Goal: Transaction & Acquisition: Purchase product/service

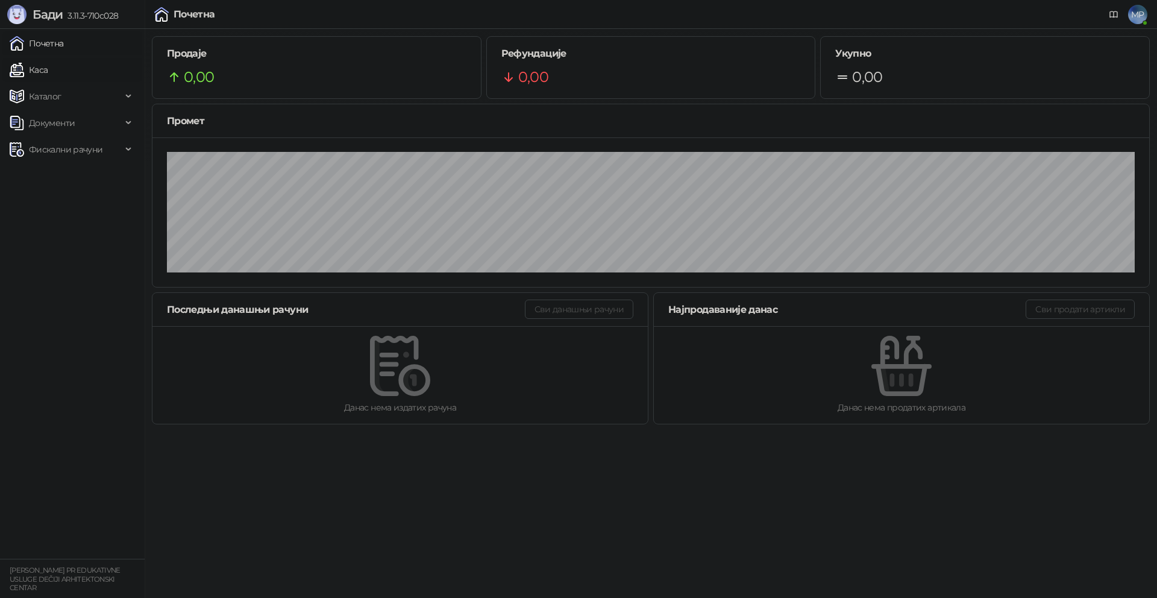
click at [42, 70] on link "Каса" at bounding box center [29, 70] width 38 height 24
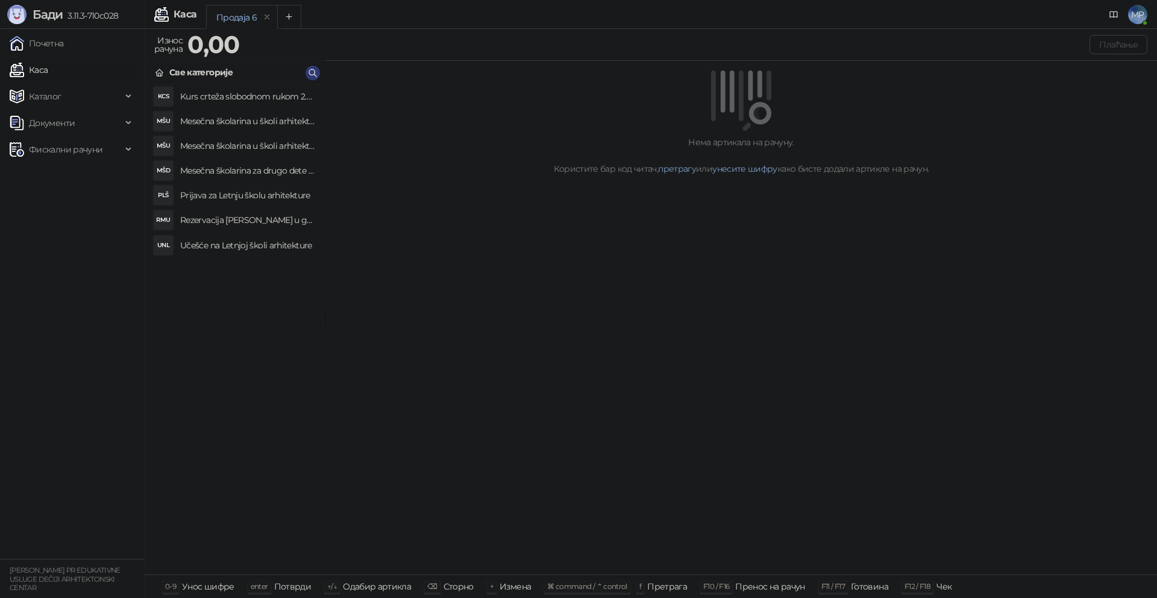
click at [252, 142] on h4 "Mesečna školarina u školi arhitekture sa popustom" at bounding box center [247, 145] width 135 height 19
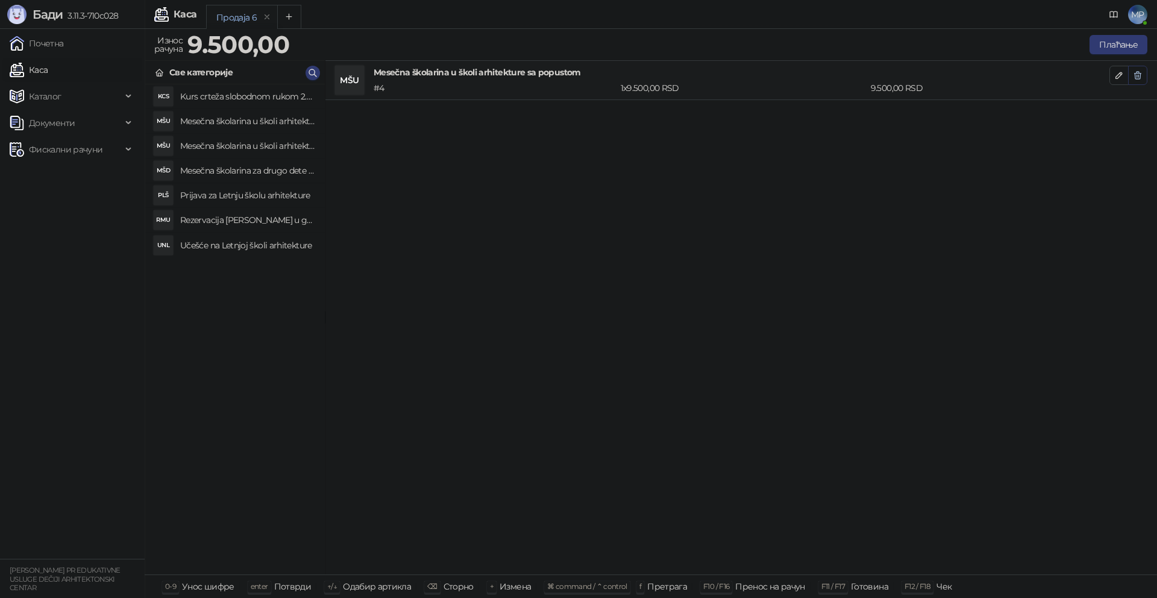
click at [1137, 76] on icon "button" at bounding box center [1138, 75] width 7 height 7
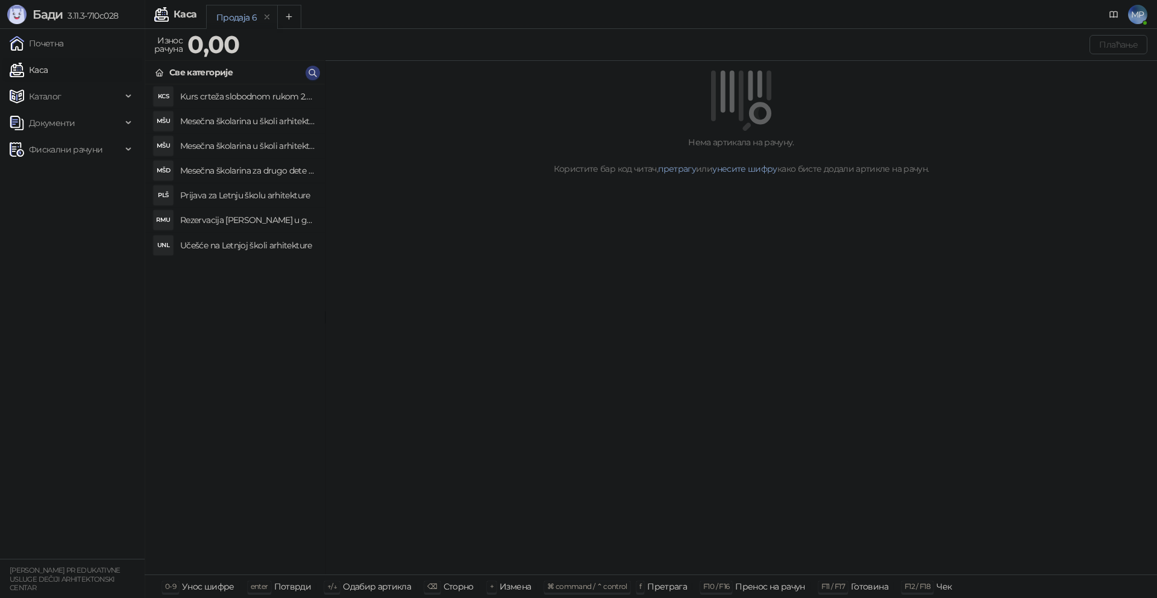
click at [281, 120] on h4 "Mesečna školarina u školi arhitekture" at bounding box center [247, 120] width 135 height 19
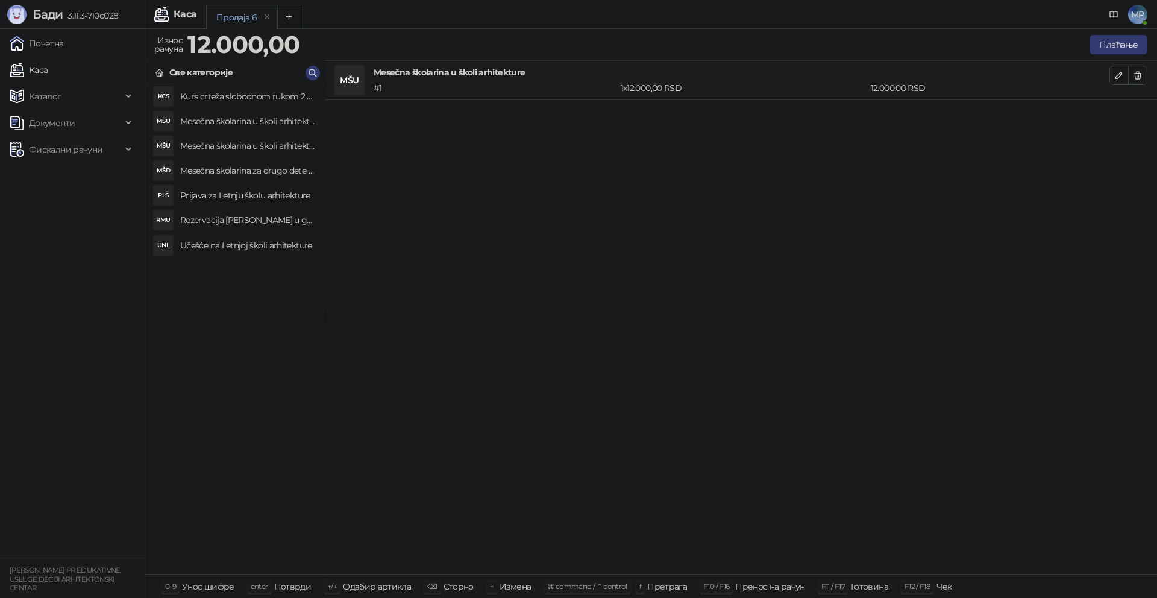
click at [246, 169] on h4 "Mesečna školarina za drugo dete iz porodice u školi arhitekture" at bounding box center [247, 170] width 135 height 19
click at [1113, 41] on button "Плаћање" at bounding box center [1118, 44] width 58 height 19
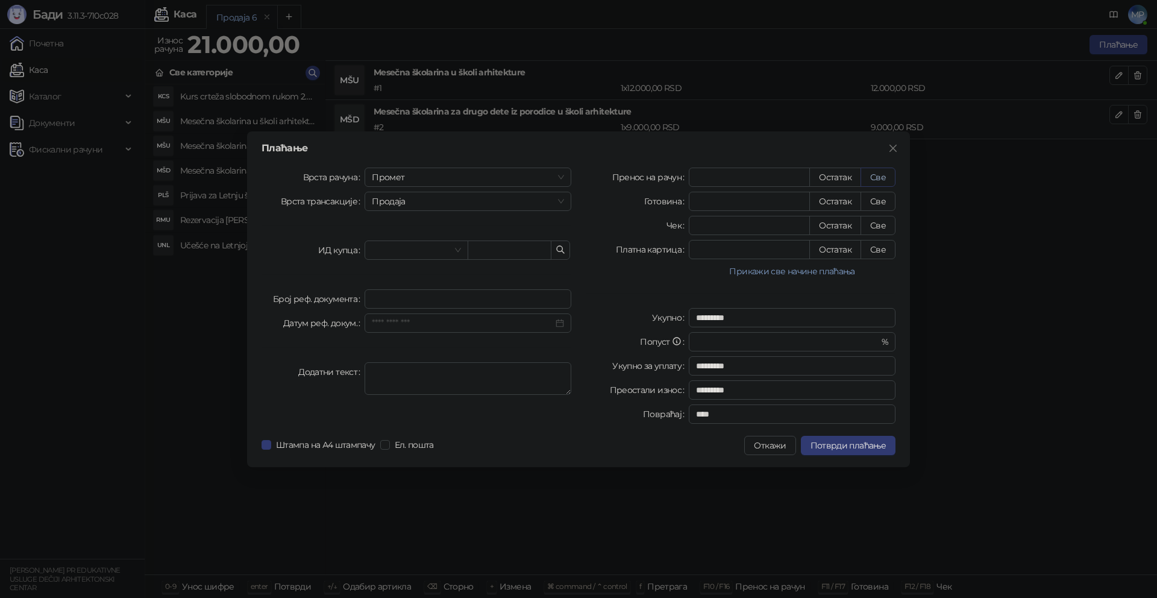
click at [878, 178] on button "Све" at bounding box center [877, 176] width 35 height 19
type input "*****"
type input "****"
click at [415, 176] on span "Промет" at bounding box center [468, 177] width 192 height 18
click at [397, 254] on div "[PERSON_NAME]" at bounding box center [467, 258] width 187 height 13
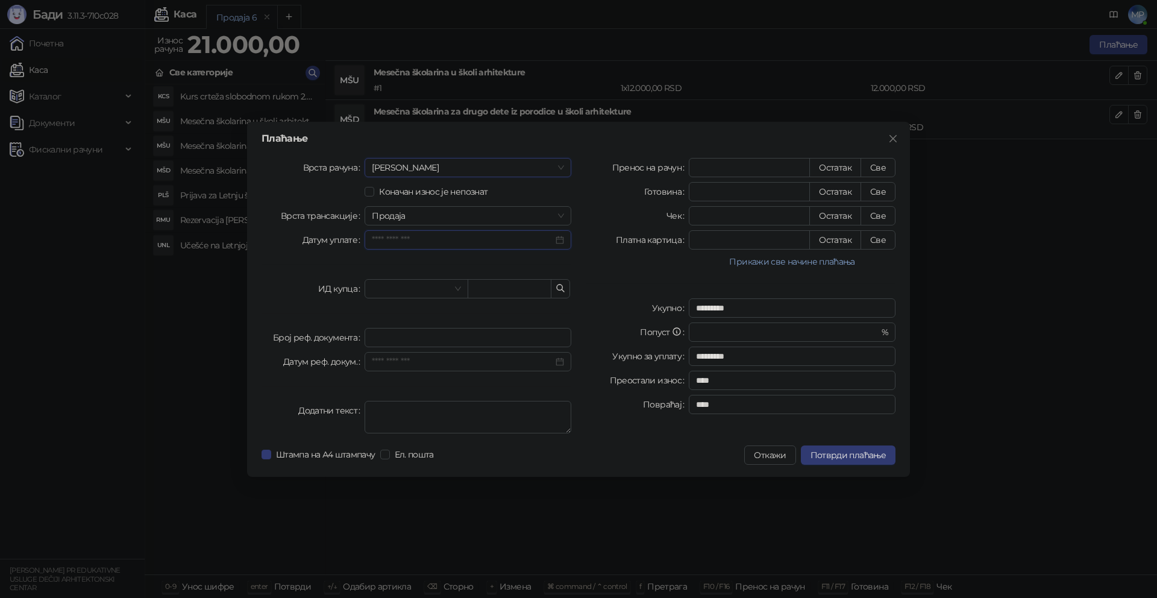
click at [431, 240] on input "Датум уплате" at bounding box center [462, 239] width 181 height 13
click at [475, 377] on div "26" at bounding box center [473, 379] width 14 height 14
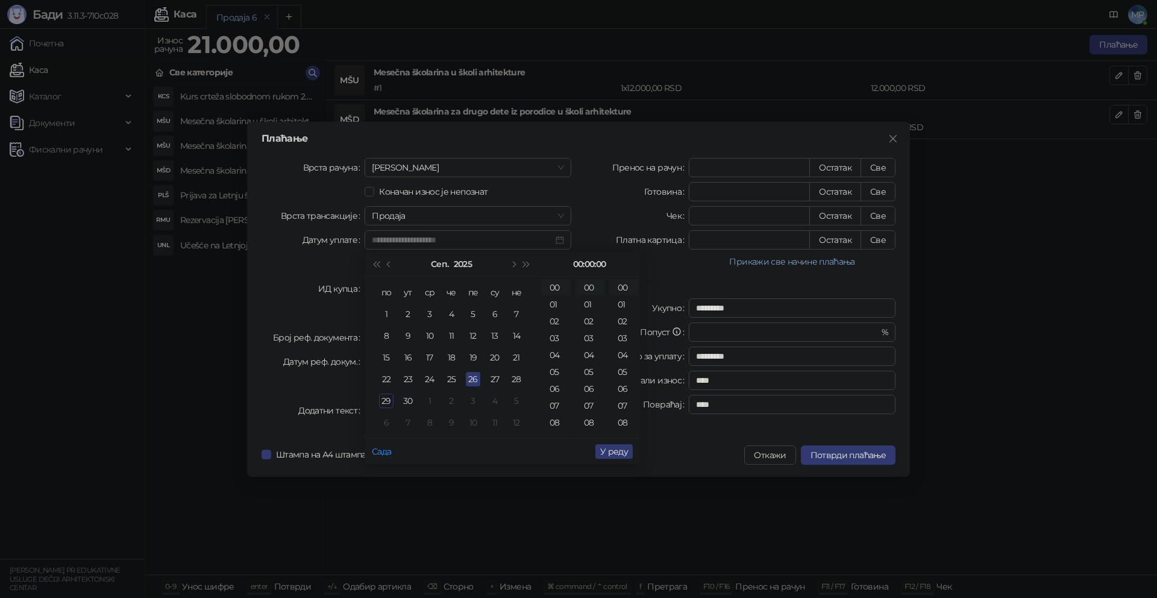
type input "**********"
click at [621, 452] on span "У реду" at bounding box center [614, 451] width 28 height 11
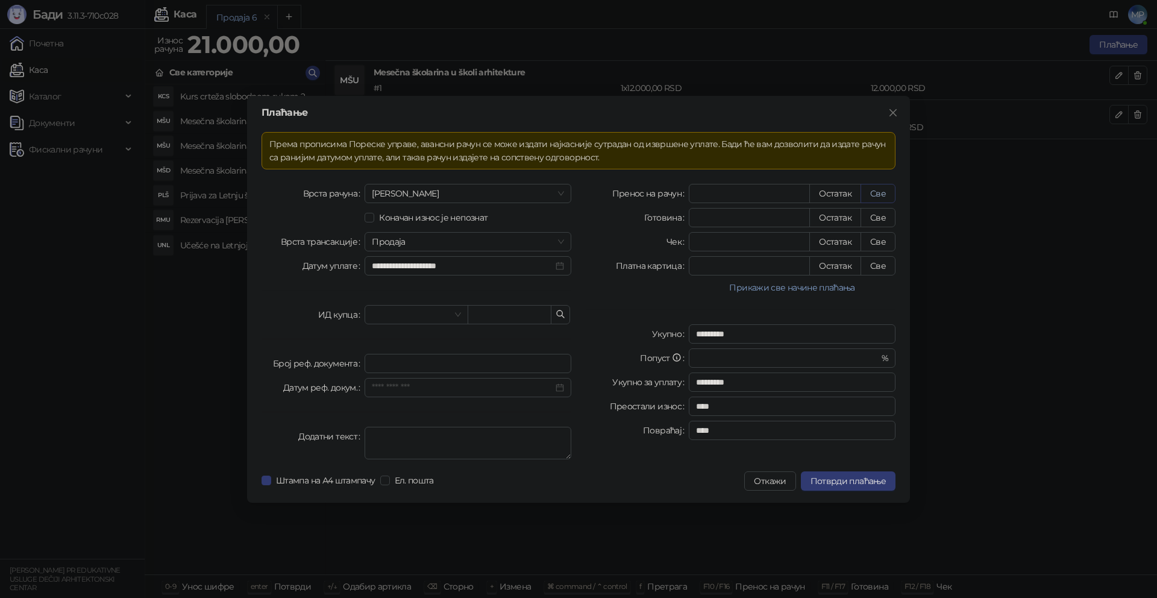
click at [883, 196] on button "Све" at bounding box center [877, 193] width 35 height 19
click at [860, 184] on button "Све" at bounding box center [877, 193] width 35 height 19
click at [850, 478] on span "Потврди плаћање" at bounding box center [847, 480] width 75 height 11
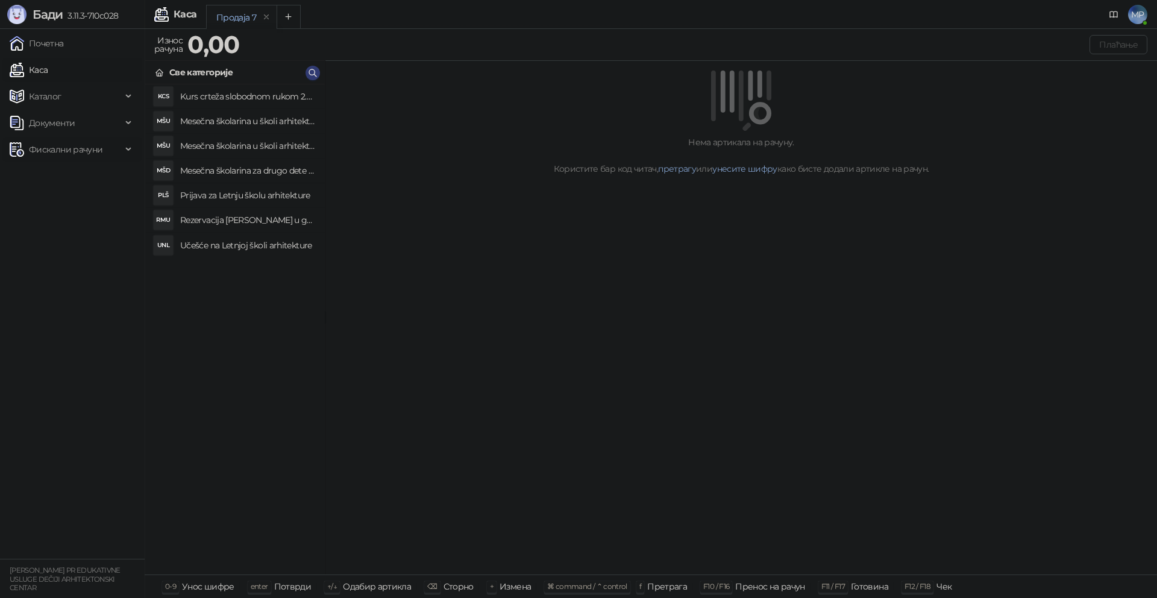
click at [64, 152] on span "Фискални рачуни" at bounding box center [66, 149] width 74 height 24
click at [60, 175] on link "Издати рачуни" at bounding box center [54, 176] width 81 height 24
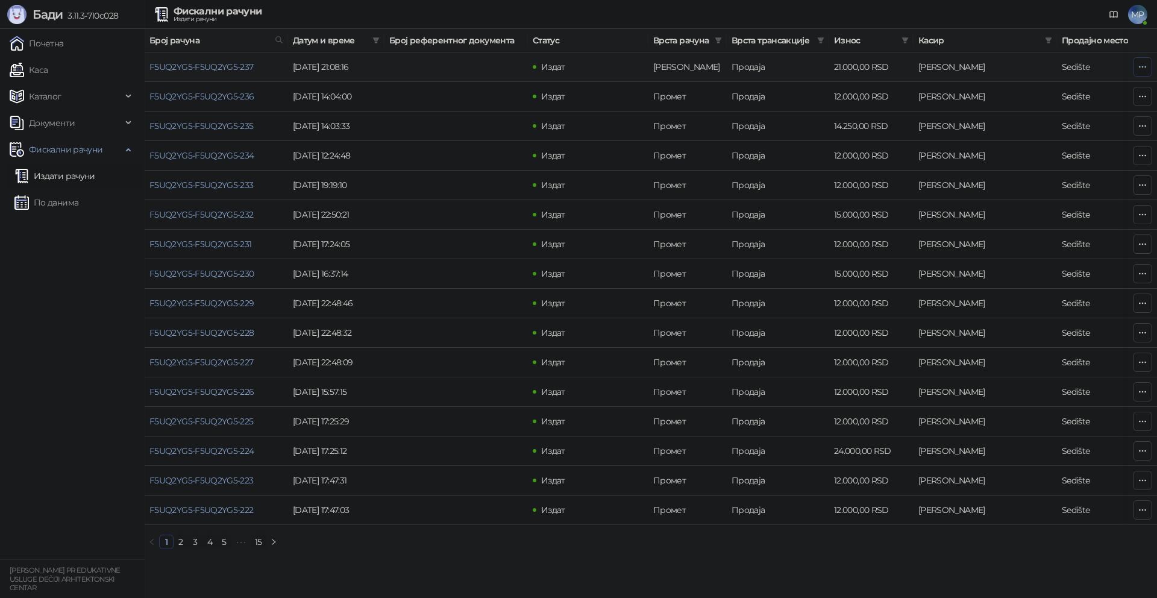
click at [1144, 68] on icon "button" at bounding box center [1143, 67] width 10 height 10
click at [1006, 167] on span "Затвори аванс" at bounding box center [1062, 167] width 160 height 13
type input "**********"
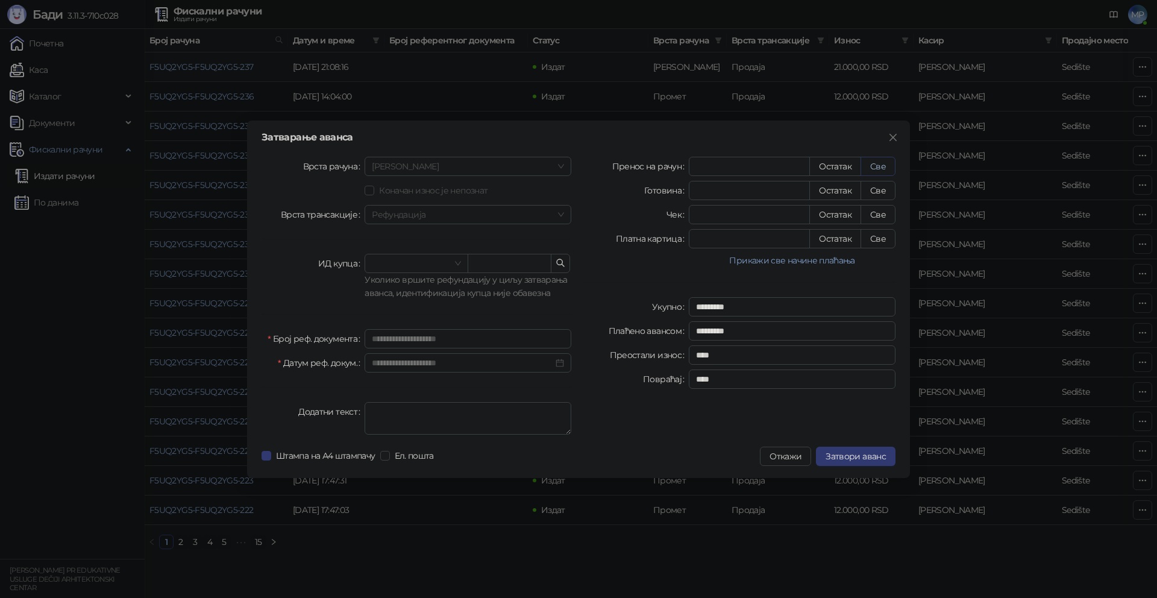
click at [866, 169] on button "Све" at bounding box center [877, 166] width 35 height 19
click at [862, 454] on span "Затвори аванс" at bounding box center [855, 456] width 60 height 11
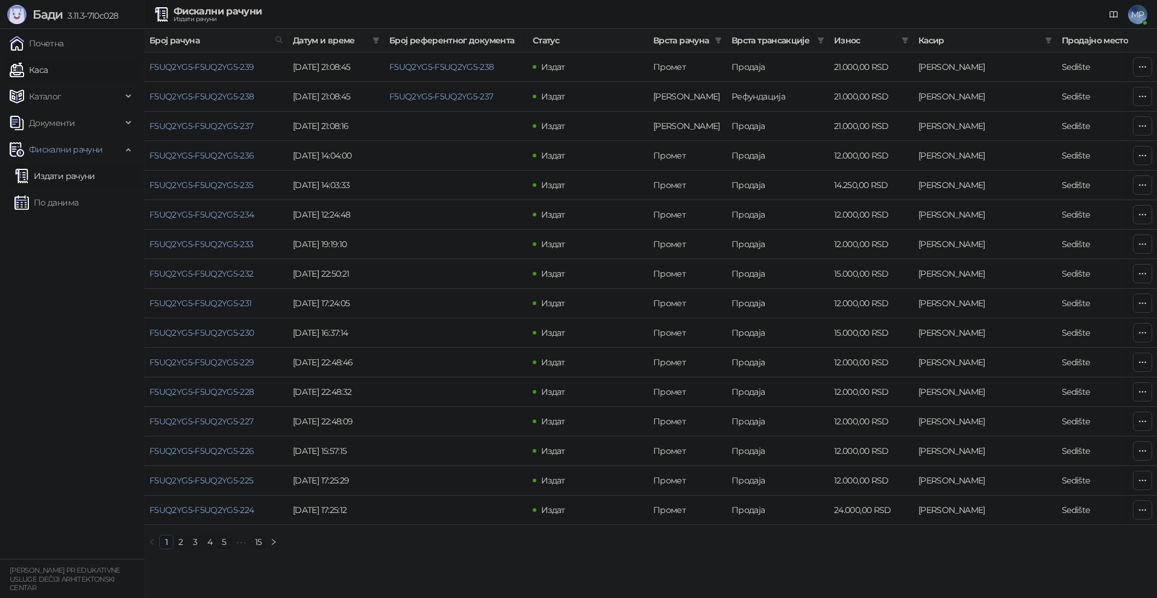
click at [42, 70] on link "Каса" at bounding box center [29, 70] width 38 height 24
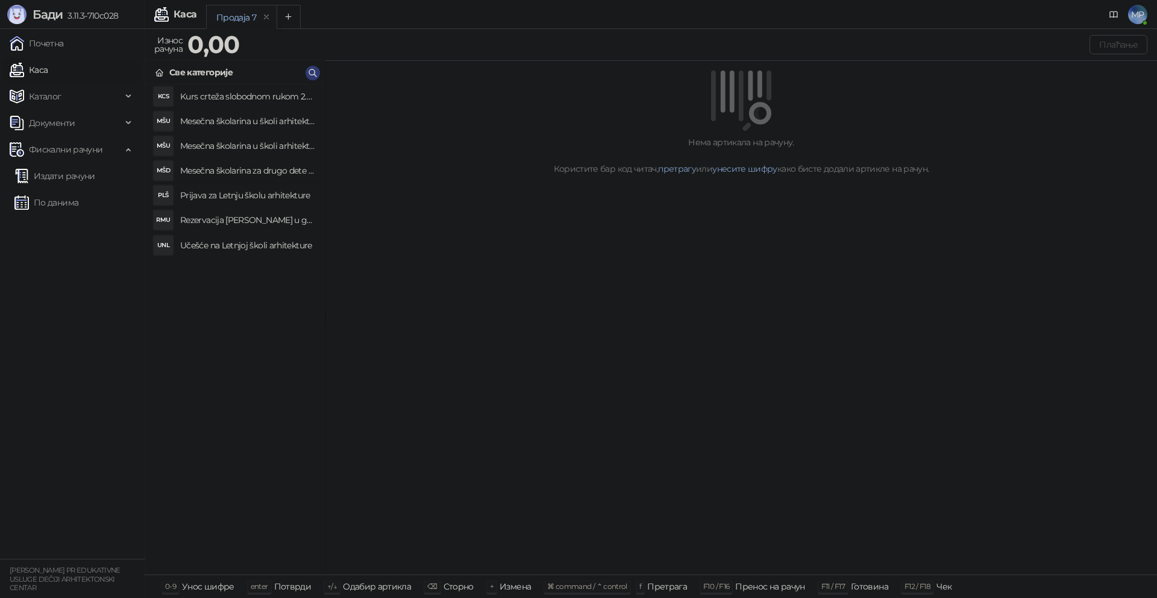
click at [264, 151] on h4 "Mesečna školarina u školi arhitekture sa popustom" at bounding box center [247, 145] width 135 height 19
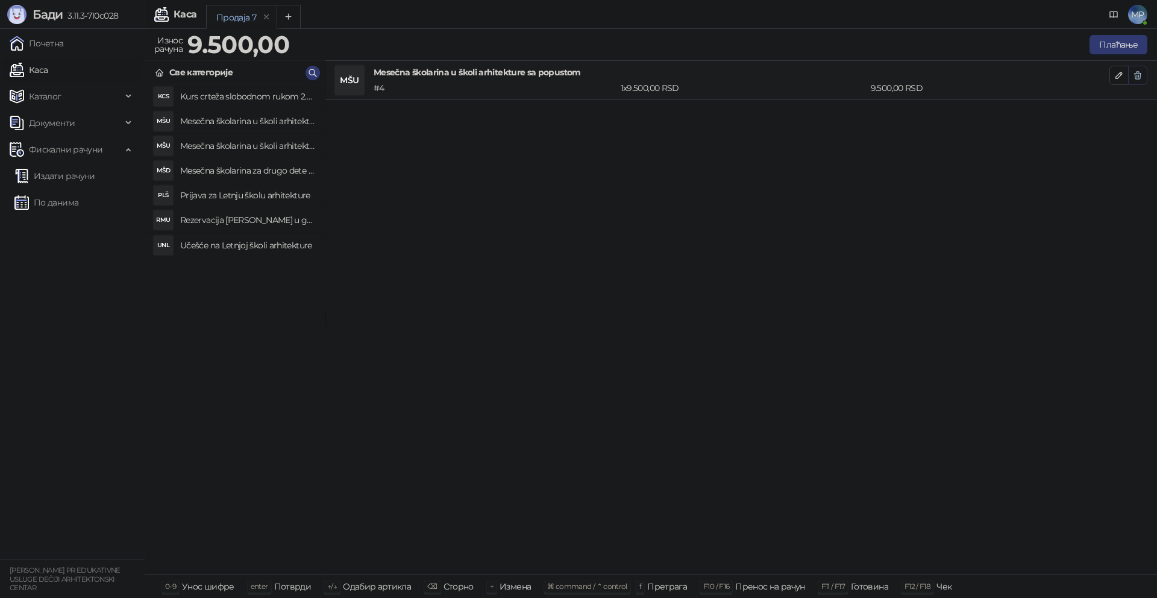
click at [1142, 78] on icon "button" at bounding box center [1138, 75] width 10 height 10
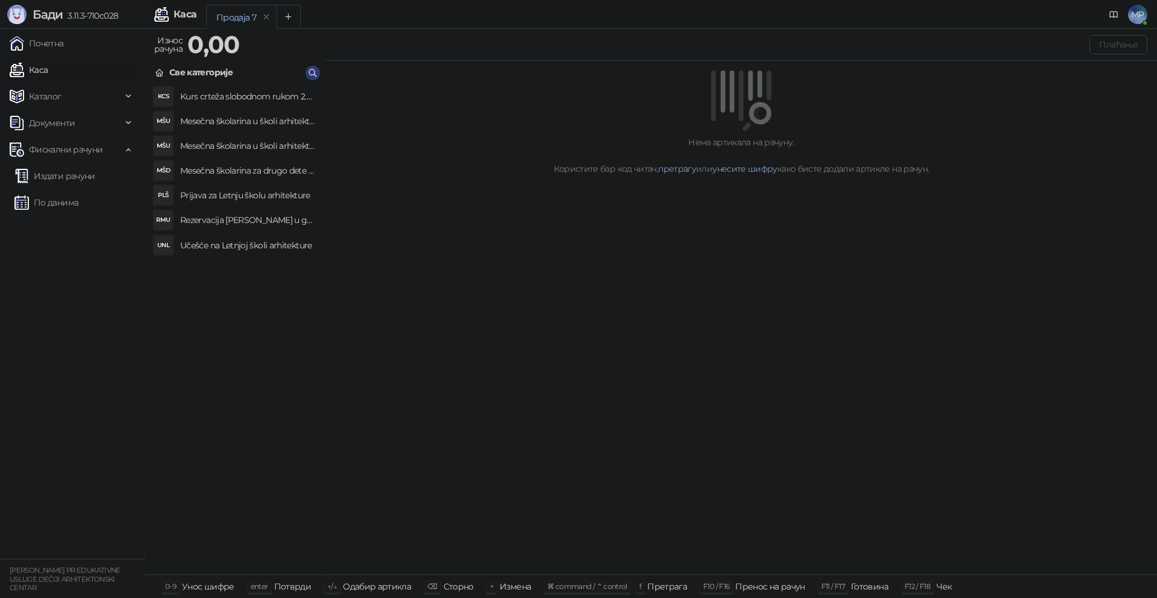
click at [267, 119] on h4 "Mesečna školarina u školi arhitekture" at bounding box center [247, 120] width 135 height 19
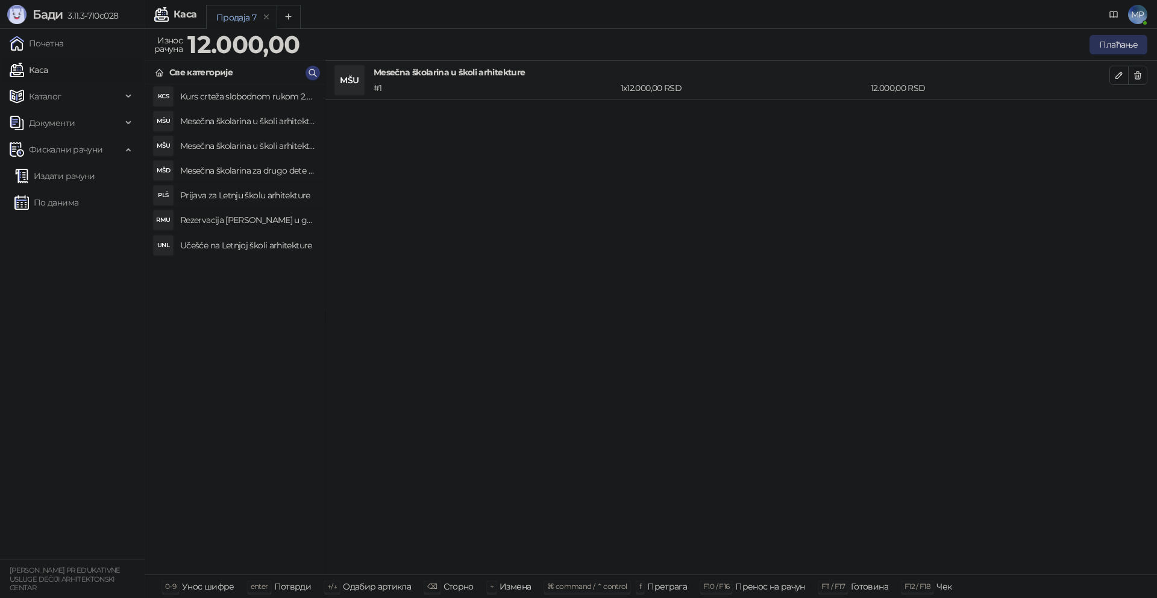
click at [1129, 48] on button "Плаћање" at bounding box center [1118, 44] width 58 height 19
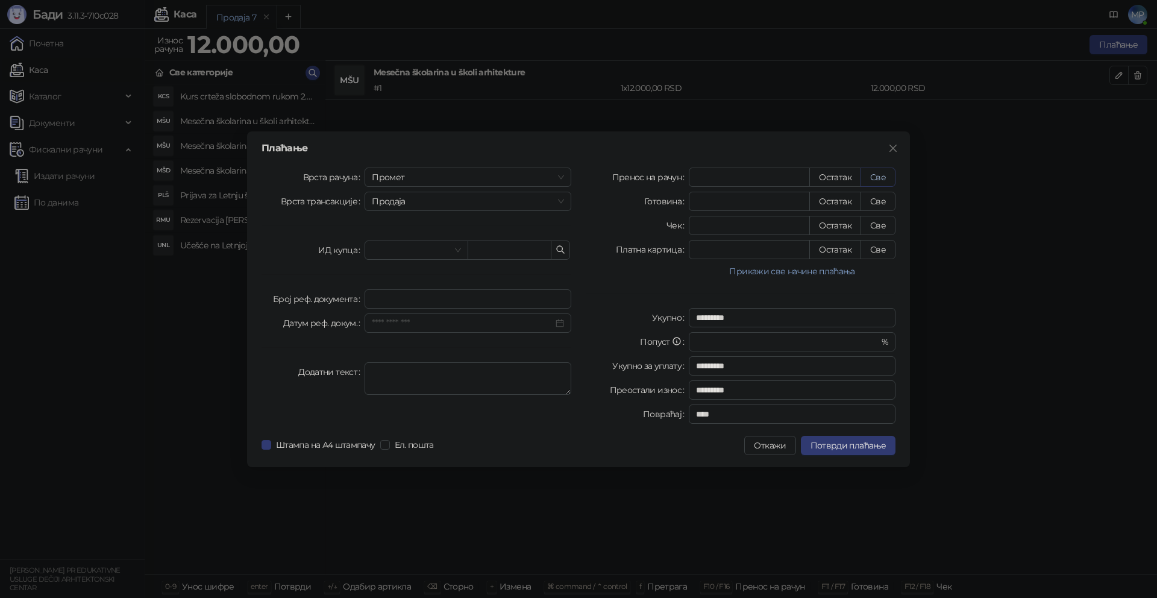
click at [884, 179] on button "Све" at bounding box center [877, 176] width 35 height 19
type input "*****"
type input "****"
click at [443, 172] on span "Промет" at bounding box center [468, 177] width 192 height 18
click at [398, 264] on div "[PERSON_NAME]" at bounding box center [467, 258] width 187 height 13
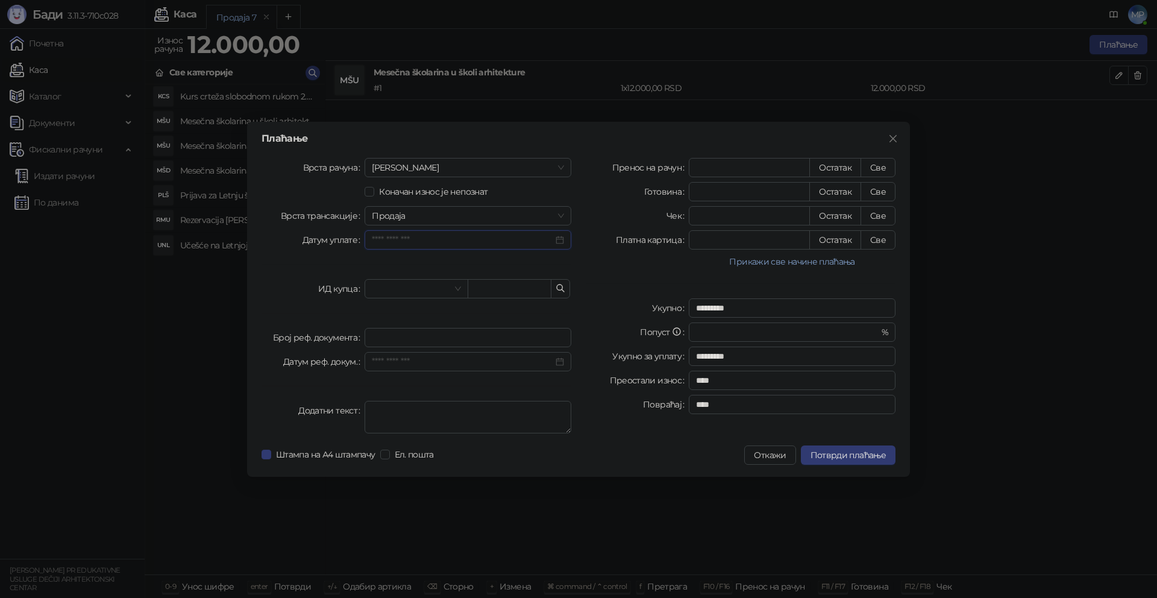
click at [525, 242] on input "Датум уплате" at bounding box center [462, 239] width 181 height 13
click at [469, 377] on div "26" at bounding box center [473, 379] width 14 height 14
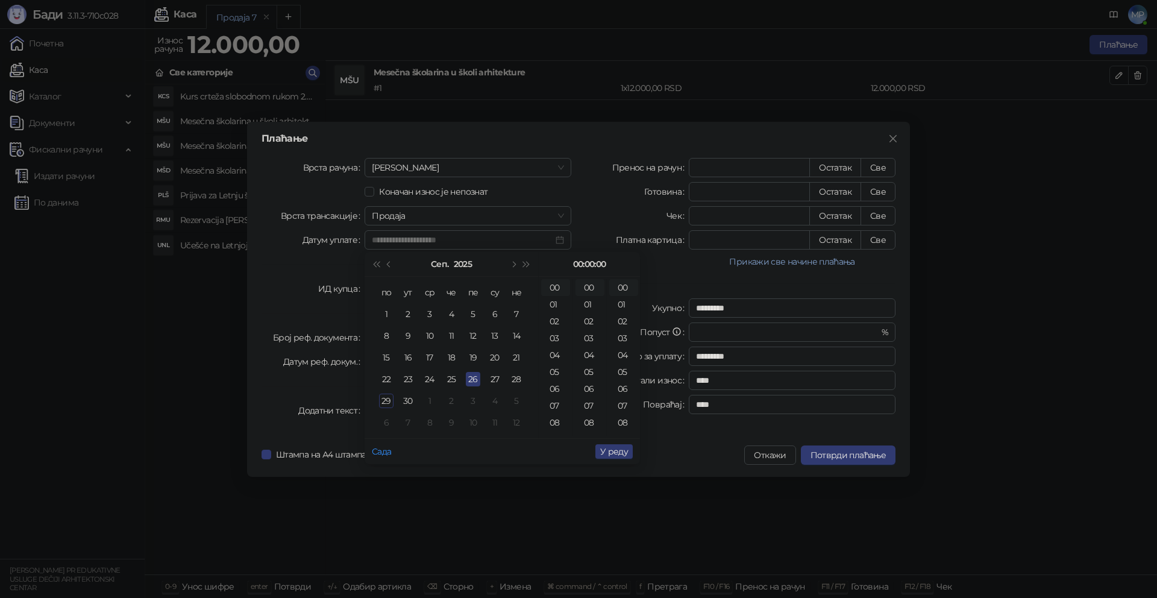
type input "**********"
click at [620, 454] on span "У реду" at bounding box center [614, 451] width 28 height 11
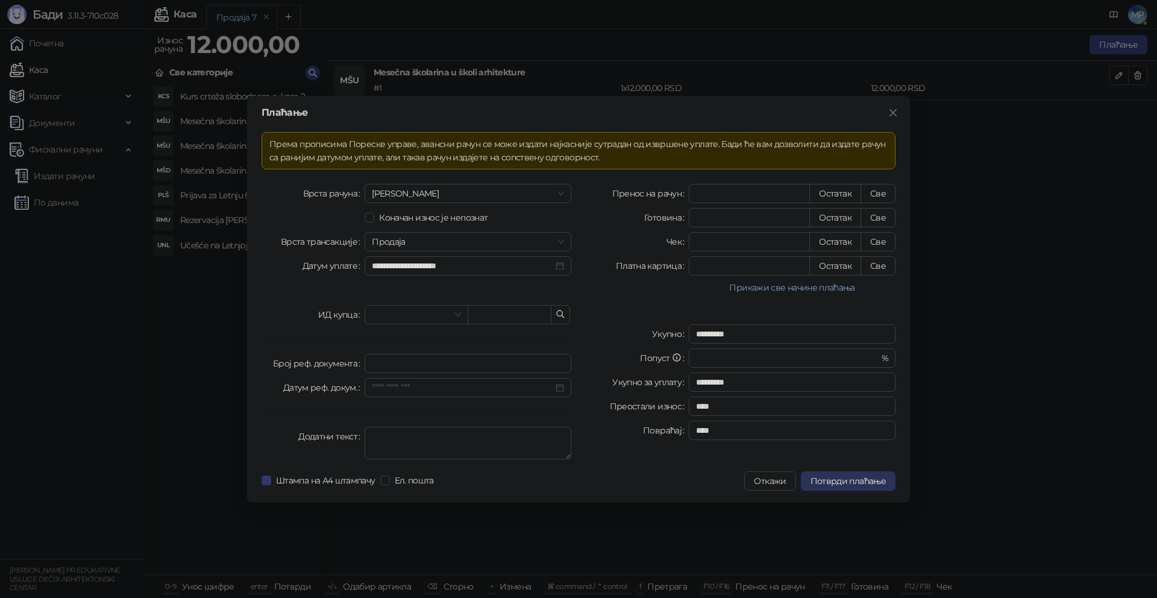
click at [872, 477] on span "Потврди плаћање" at bounding box center [847, 480] width 75 height 11
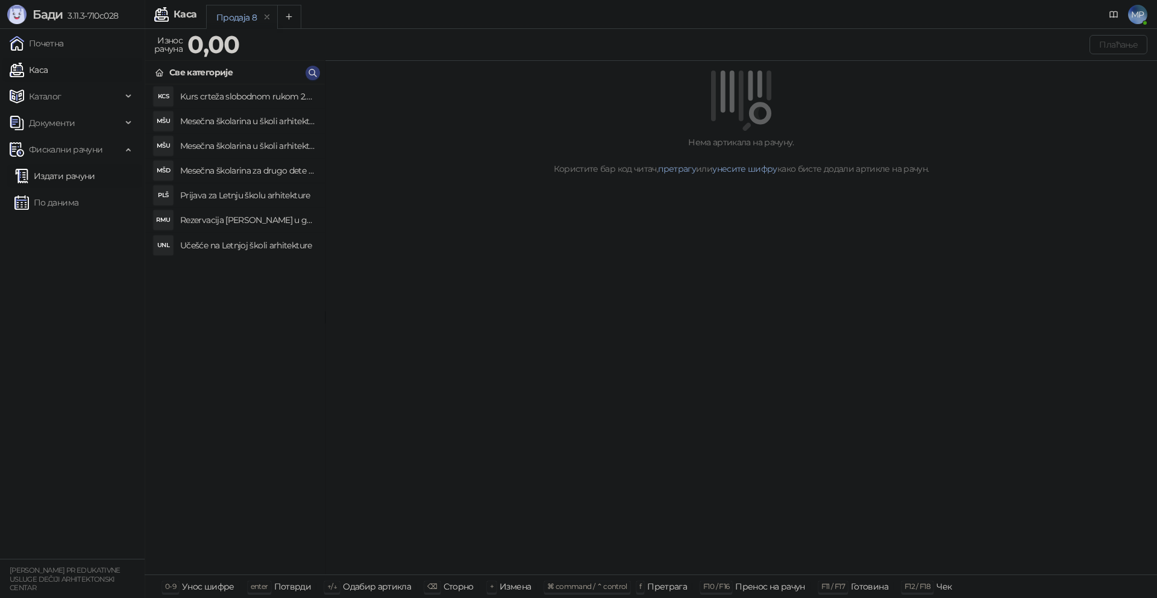
click at [70, 181] on link "Издати рачуни" at bounding box center [54, 176] width 81 height 24
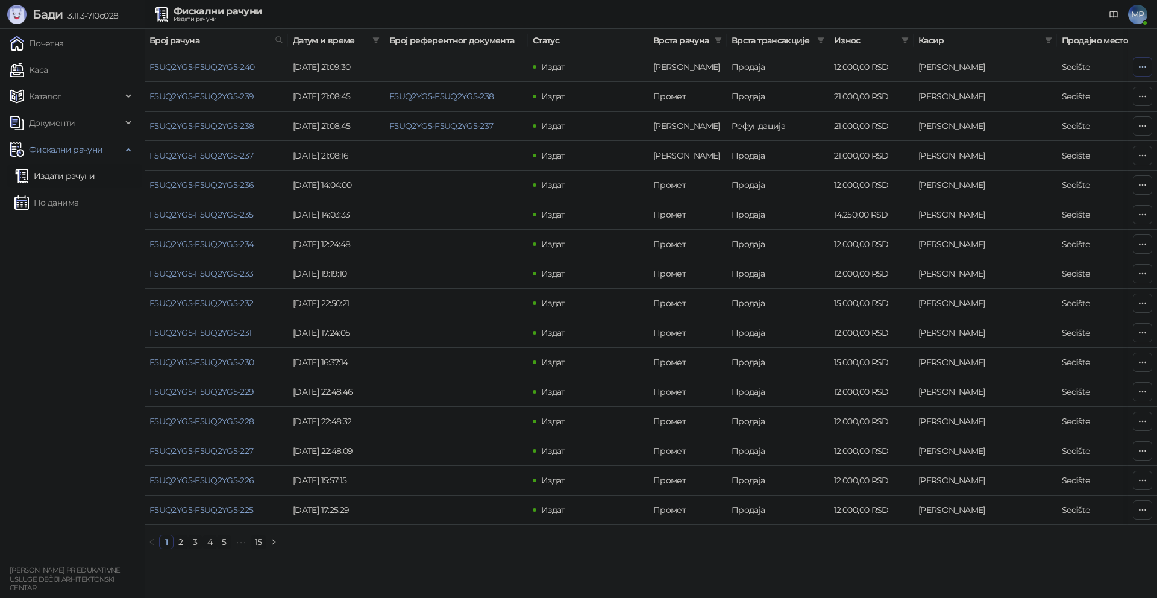
click at [1141, 66] on icon "button" at bounding box center [1143, 67] width 10 height 10
click at [1027, 168] on span "Затвори аванс" at bounding box center [1062, 167] width 160 height 13
type input "**********"
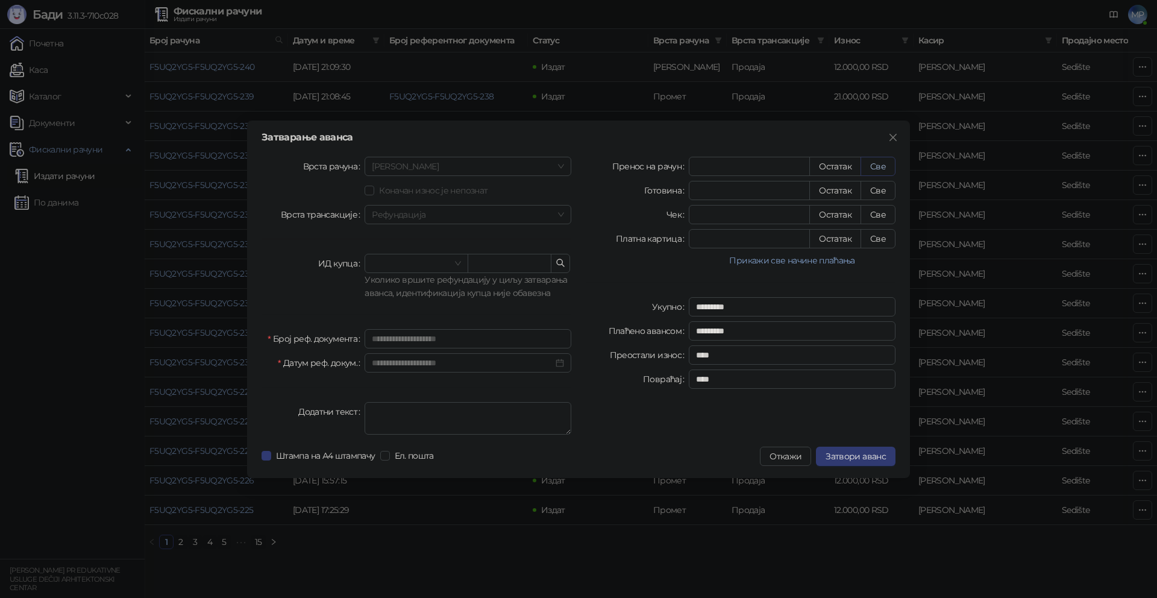
click at [884, 168] on button "Све" at bounding box center [877, 166] width 35 height 19
click at [861, 453] on span "Затвори аванс" at bounding box center [855, 456] width 60 height 11
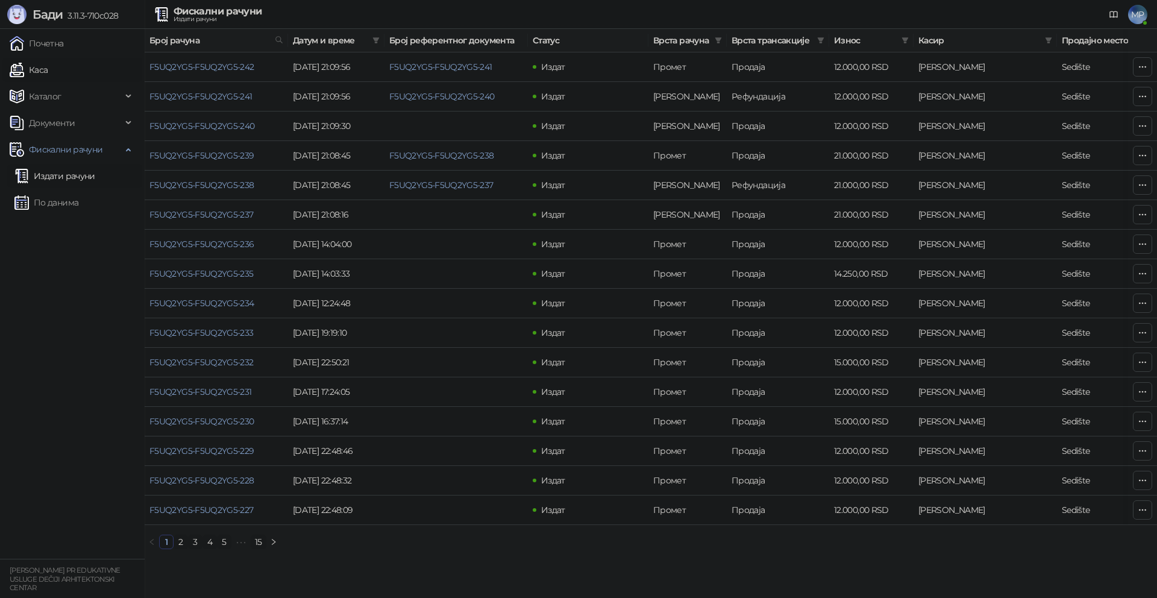
click at [41, 67] on link "Каса" at bounding box center [29, 70] width 38 height 24
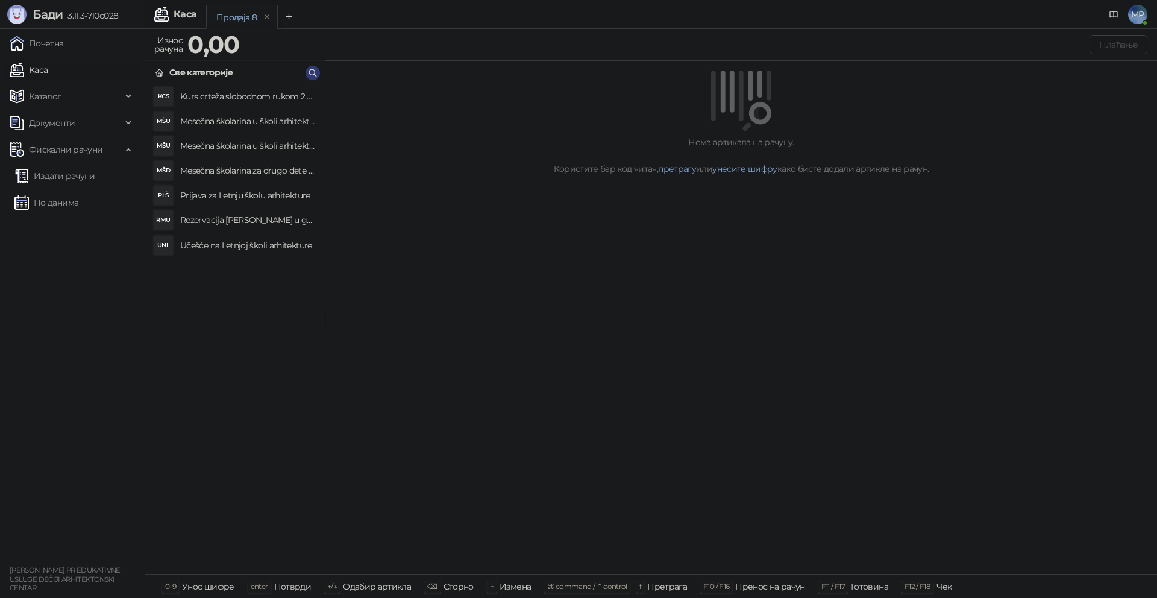
click at [270, 122] on h4 "Mesečna školarina u školi arhitekture" at bounding box center [247, 120] width 135 height 19
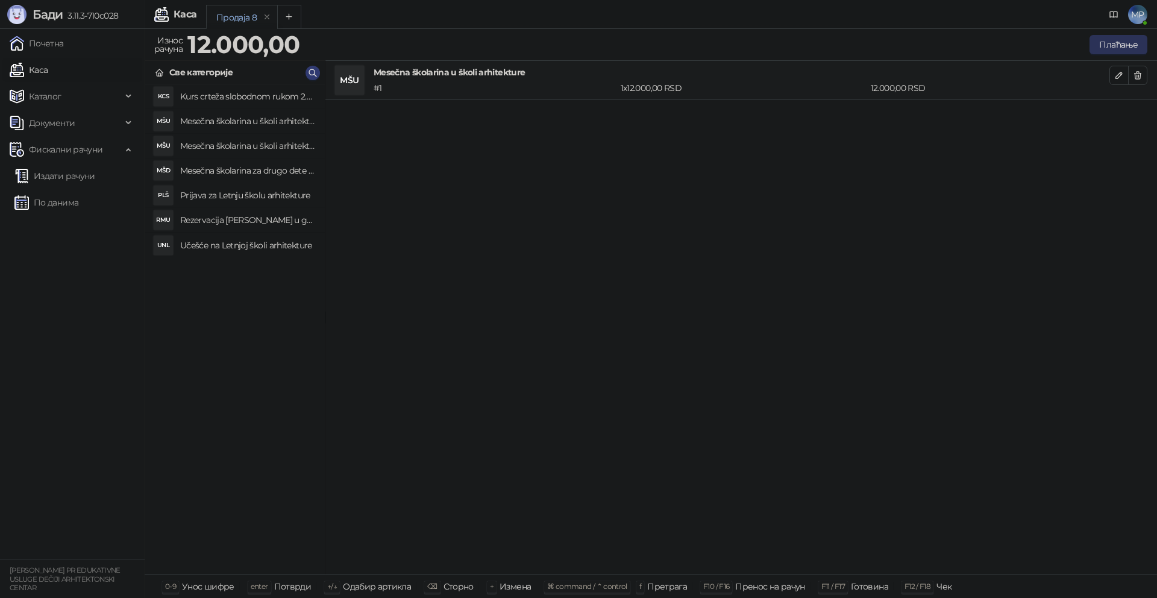
click at [1110, 40] on button "Плаћање" at bounding box center [1118, 44] width 58 height 19
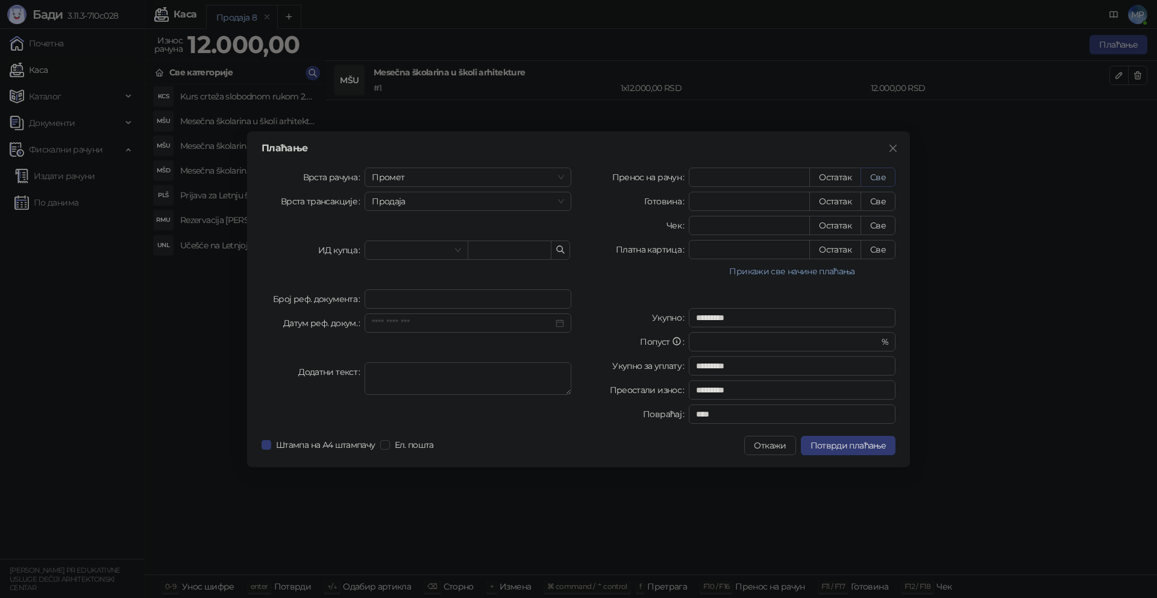
click at [884, 175] on button "Све" at bounding box center [877, 176] width 35 height 19
type input "*****"
type input "****"
click at [420, 178] on span "Промет" at bounding box center [468, 177] width 192 height 18
click at [399, 260] on div "[PERSON_NAME]" at bounding box center [467, 258] width 187 height 13
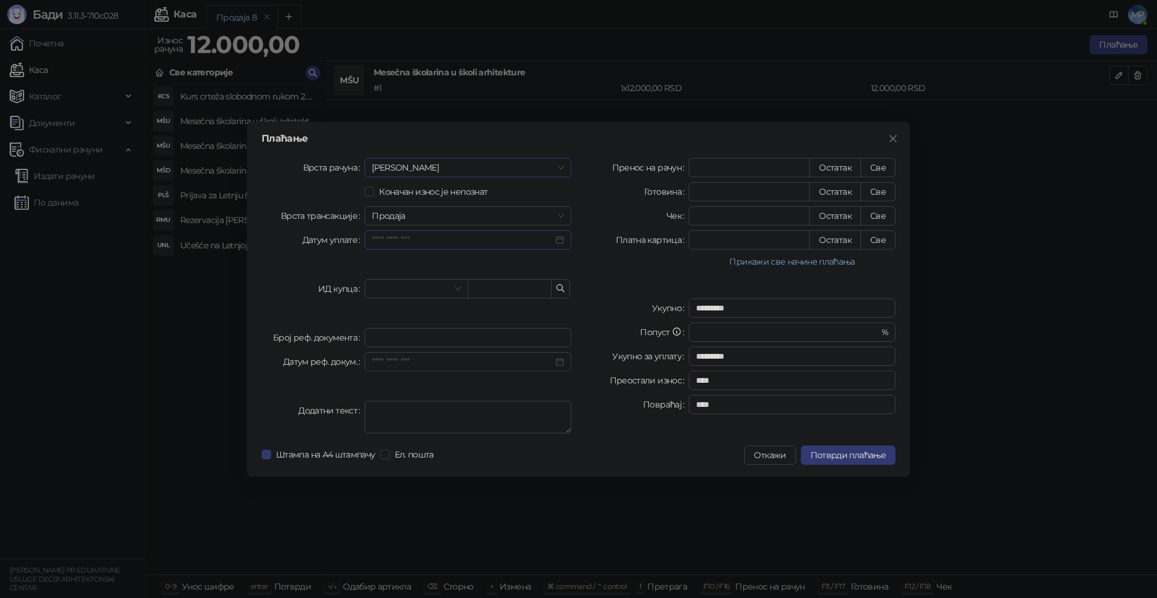
click at [401, 243] on input "Датум уплате" at bounding box center [462, 239] width 181 height 13
click at [475, 379] on div "26" at bounding box center [473, 379] width 14 height 14
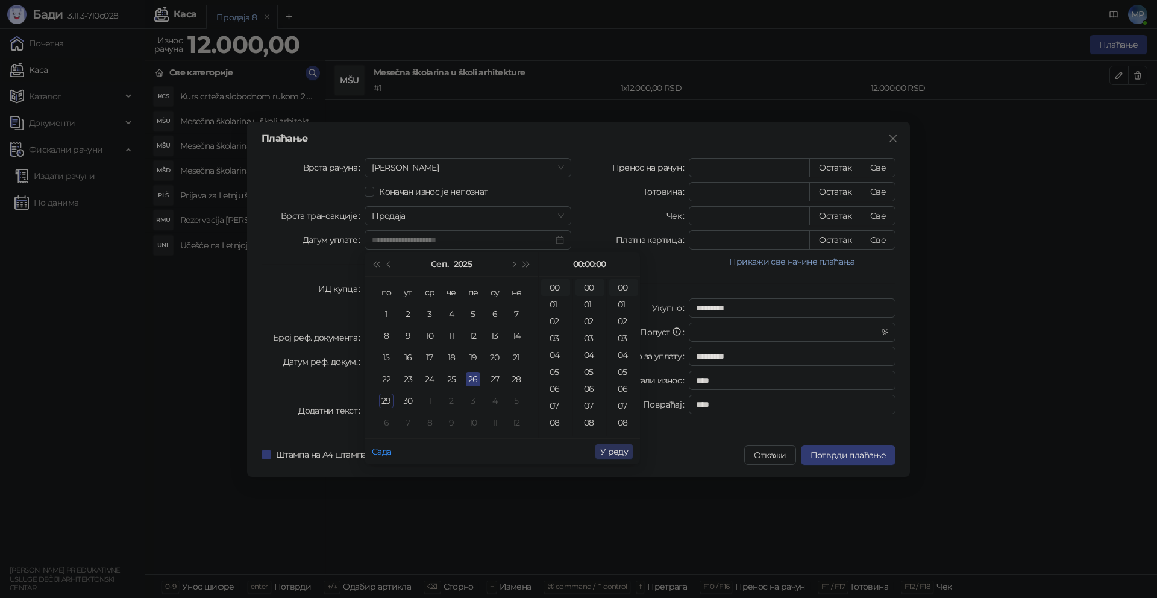
type input "**********"
click at [615, 448] on span "У реду" at bounding box center [614, 451] width 28 height 11
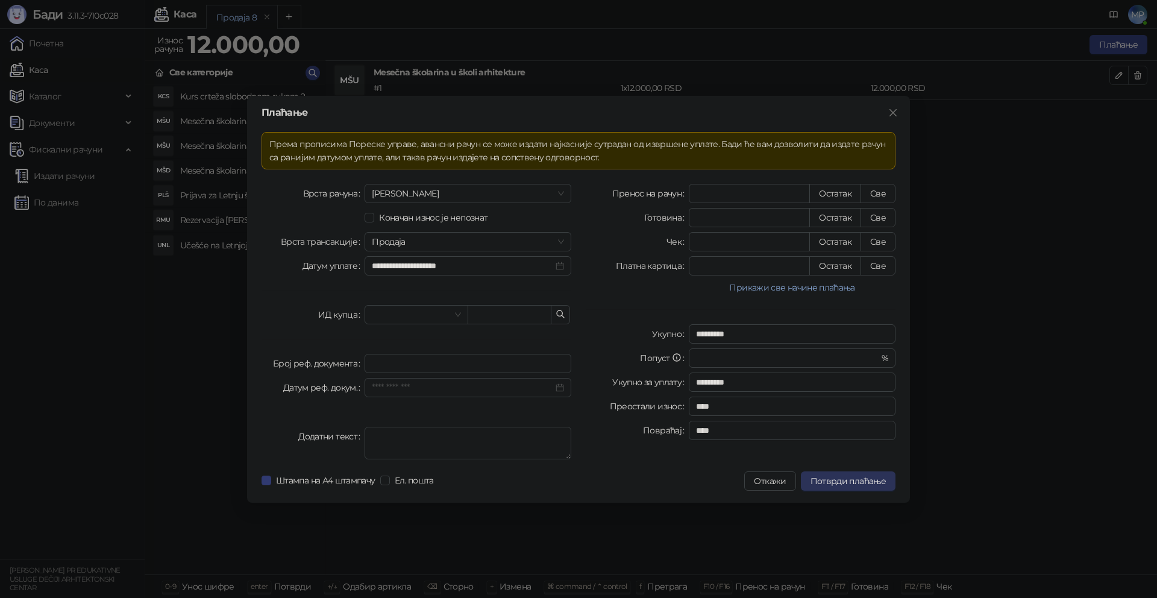
click at [859, 484] on span "Потврди плаћање" at bounding box center [847, 480] width 75 height 11
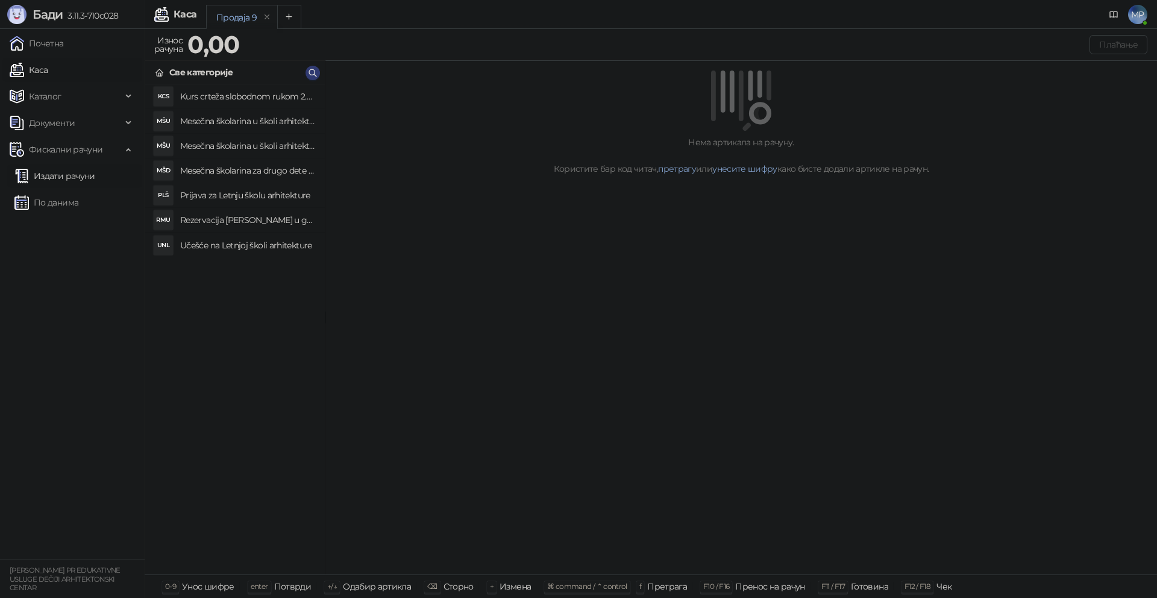
click at [71, 173] on link "Издати рачуни" at bounding box center [54, 176] width 81 height 24
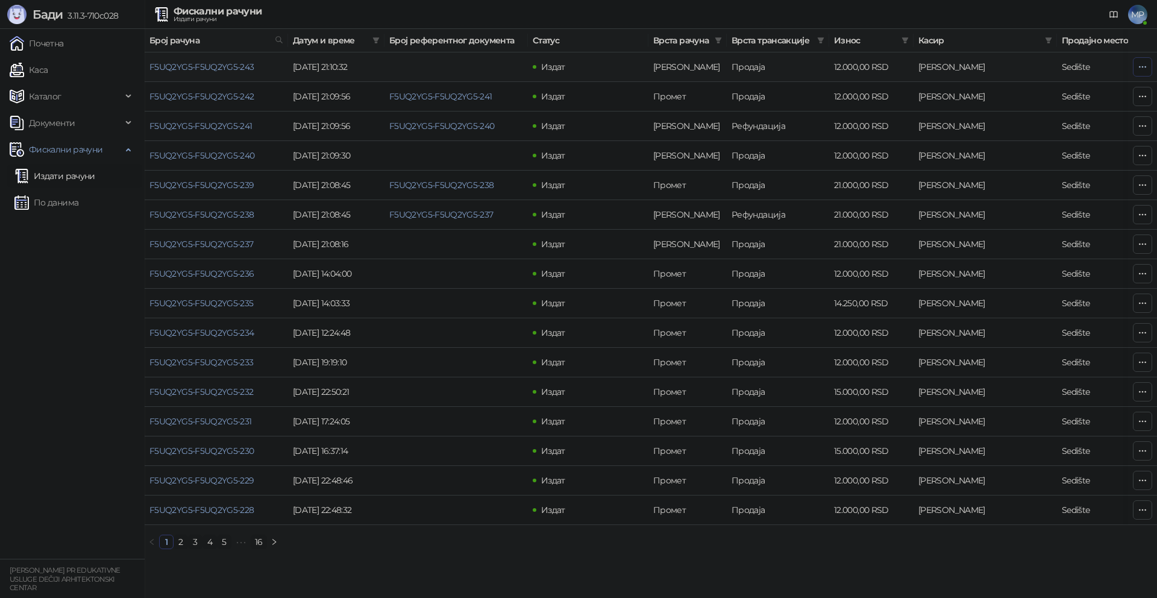
click at [1144, 64] on icon "button" at bounding box center [1143, 67] width 10 height 10
click at [1024, 170] on span "Затвори аванс" at bounding box center [1062, 167] width 160 height 13
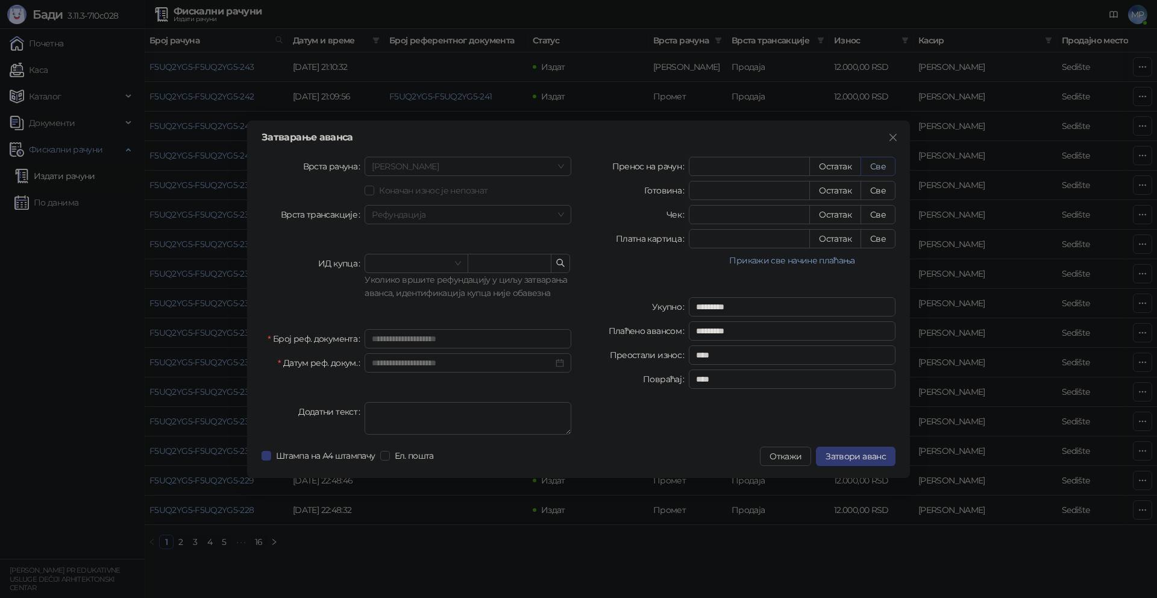
click at [882, 166] on button "Све" at bounding box center [877, 166] width 35 height 19
click at [860, 454] on span "Затвори аванс" at bounding box center [855, 456] width 60 height 11
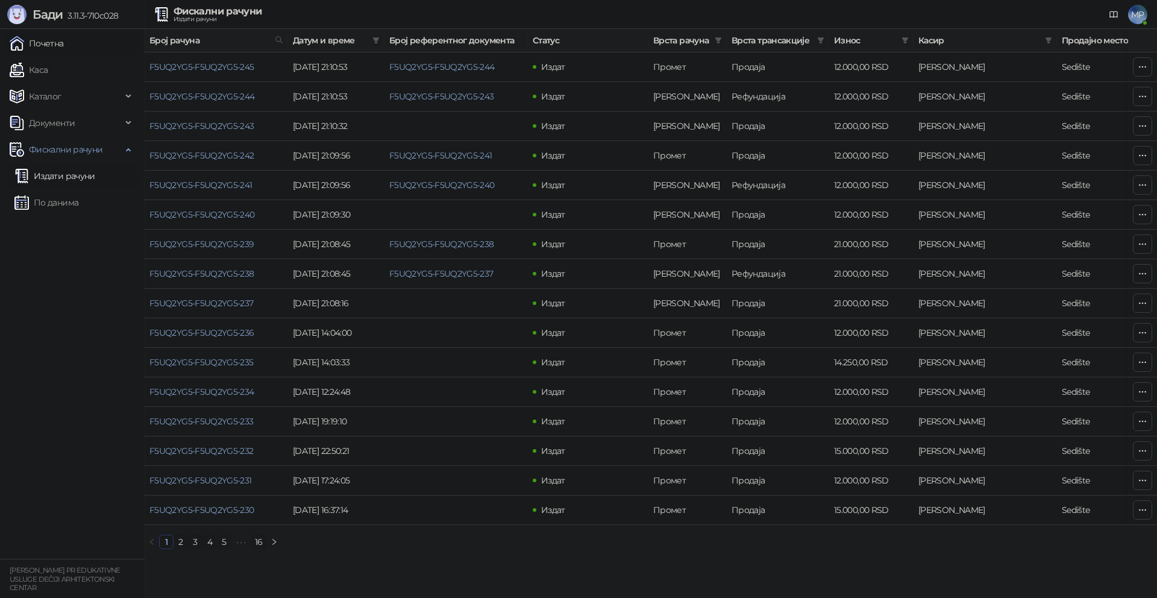
click at [62, 46] on link "Почетна" at bounding box center [37, 43] width 54 height 24
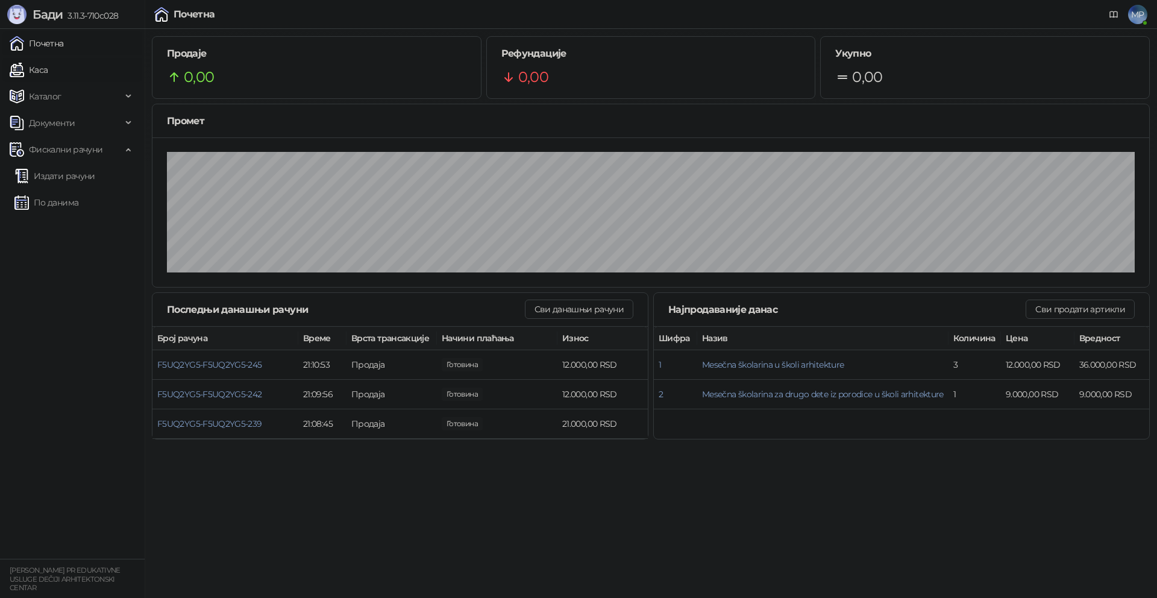
click at [43, 67] on link "Каса" at bounding box center [29, 70] width 38 height 24
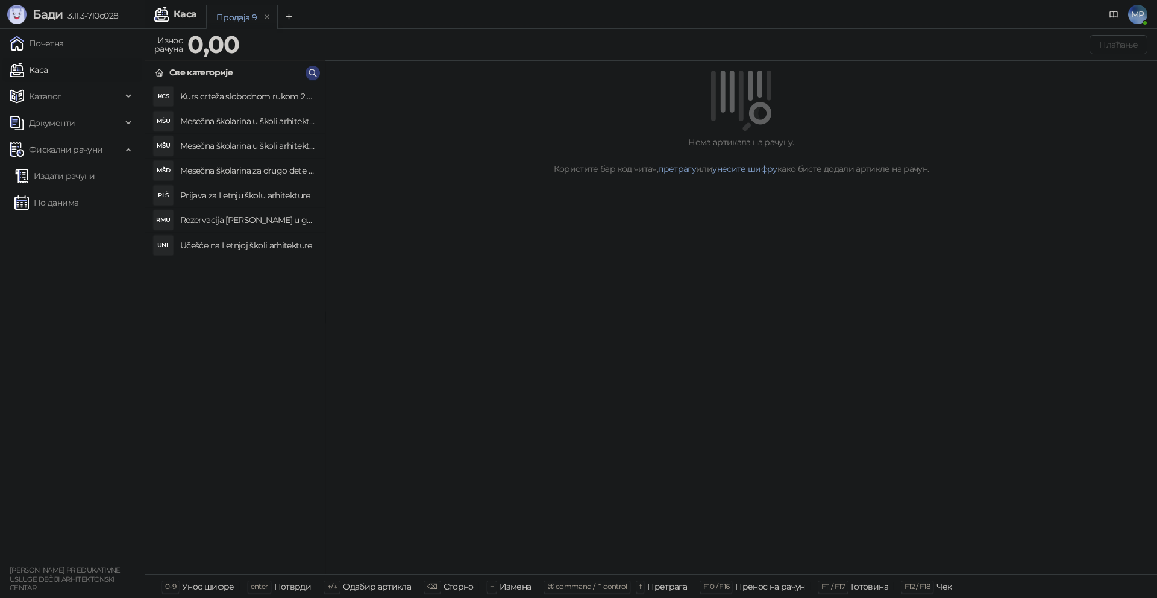
click at [242, 119] on h4 "Mesečna školarina u školi arhitekture" at bounding box center [247, 120] width 135 height 19
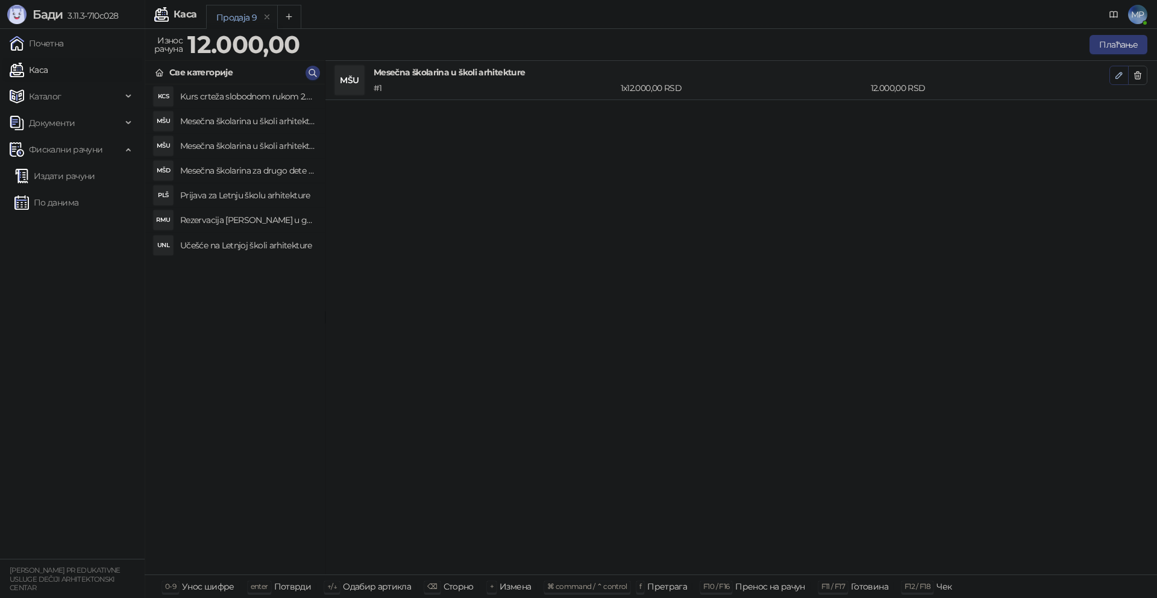
click at [1112, 78] on button "button" at bounding box center [1118, 75] width 19 height 19
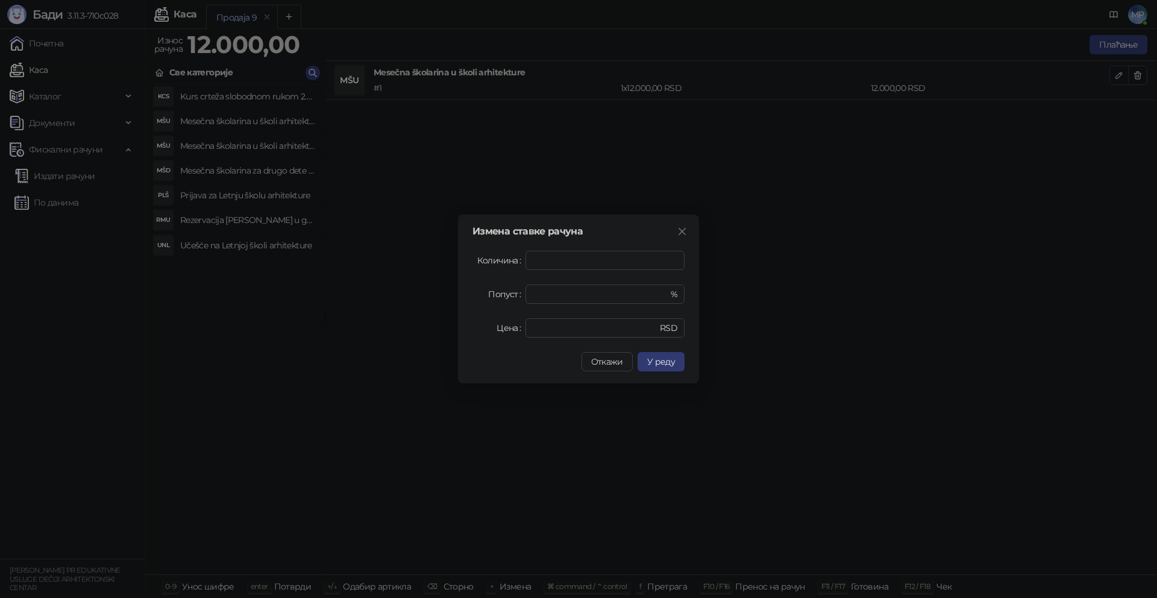
type input "****"
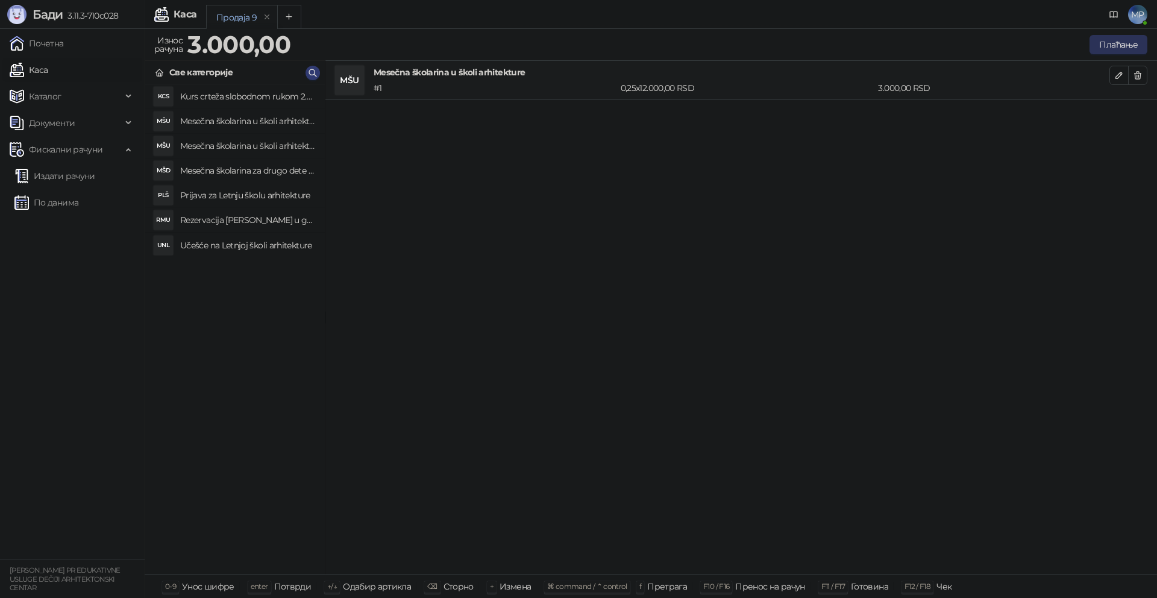
click at [1122, 47] on button "Плаћање" at bounding box center [1118, 44] width 58 height 19
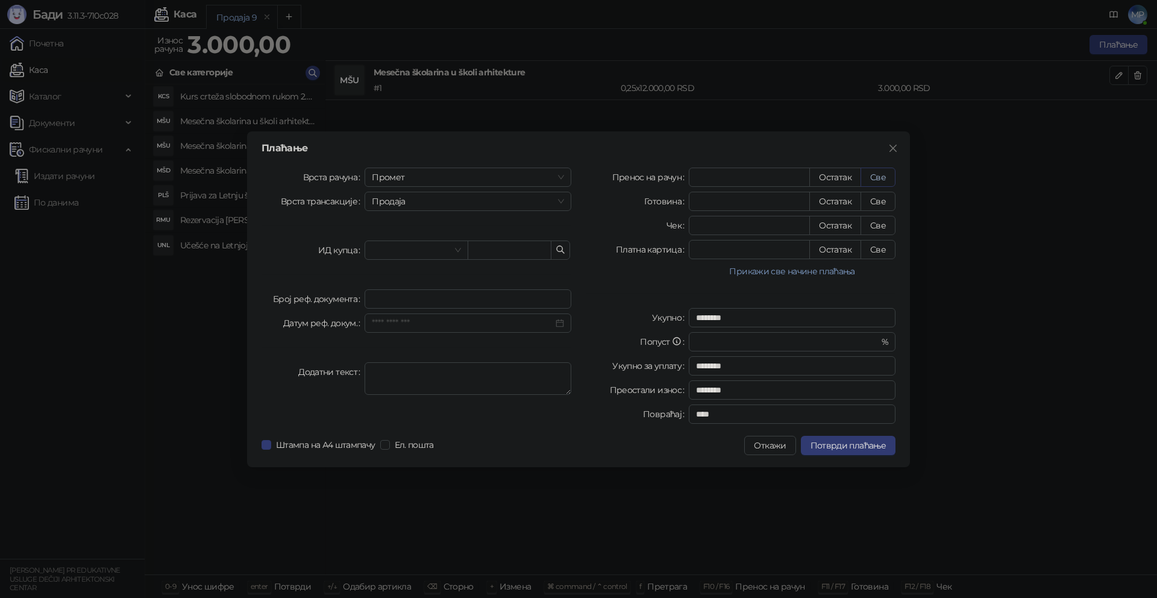
click at [886, 183] on button "Све" at bounding box center [877, 176] width 35 height 19
type input "****"
click at [441, 181] on span "Промет" at bounding box center [468, 177] width 192 height 18
click at [378, 255] on div "[PERSON_NAME]" at bounding box center [467, 258] width 187 height 13
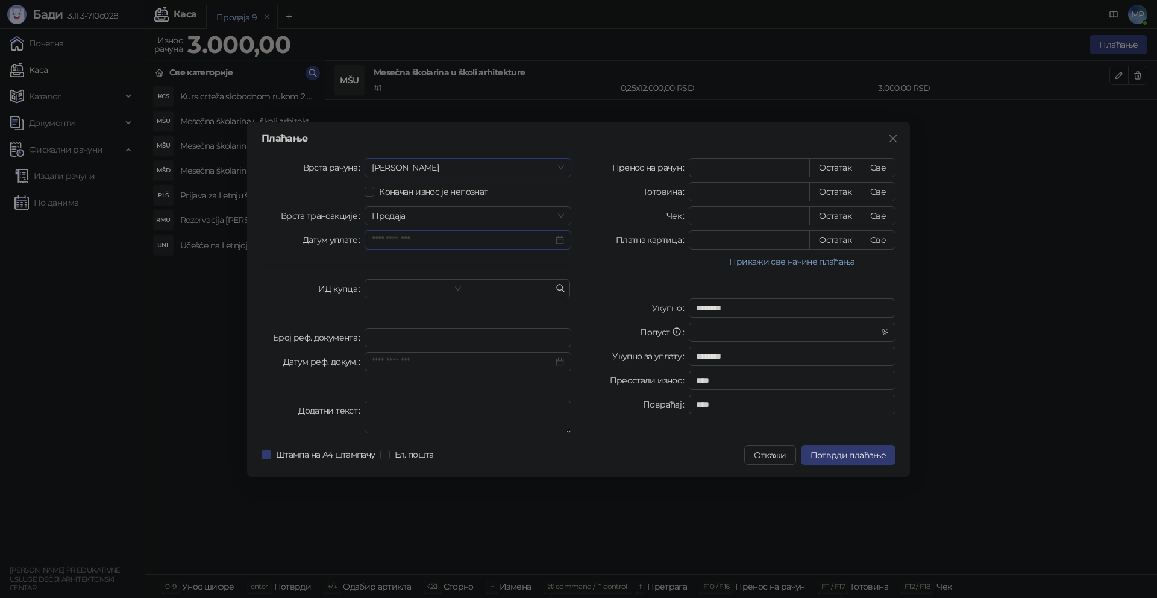
click at [427, 236] on input "Датум уплате" at bounding box center [462, 239] width 181 height 13
click at [472, 375] on div "26" at bounding box center [473, 379] width 14 height 14
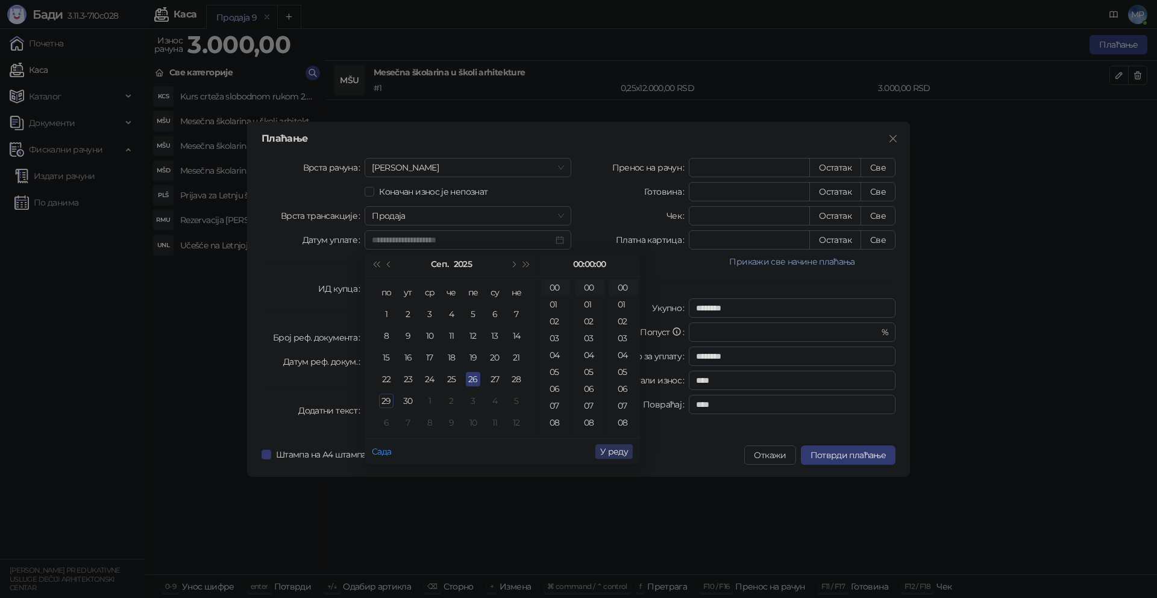
type input "**********"
click at [624, 454] on span "У реду" at bounding box center [614, 451] width 28 height 11
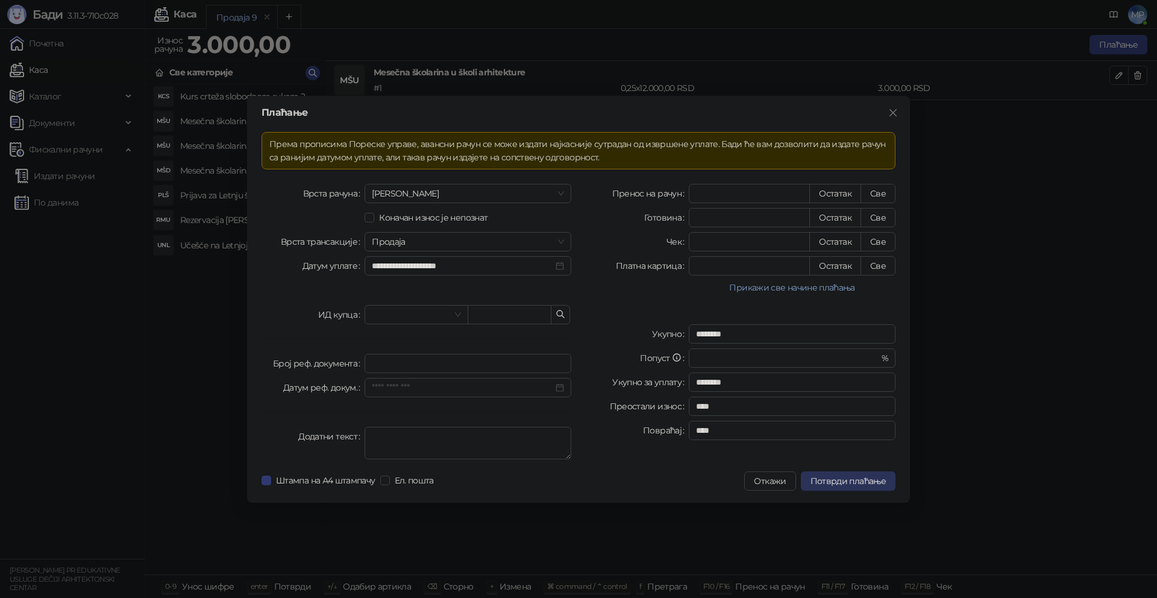
click at [853, 480] on span "Потврди плаћање" at bounding box center [847, 480] width 75 height 11
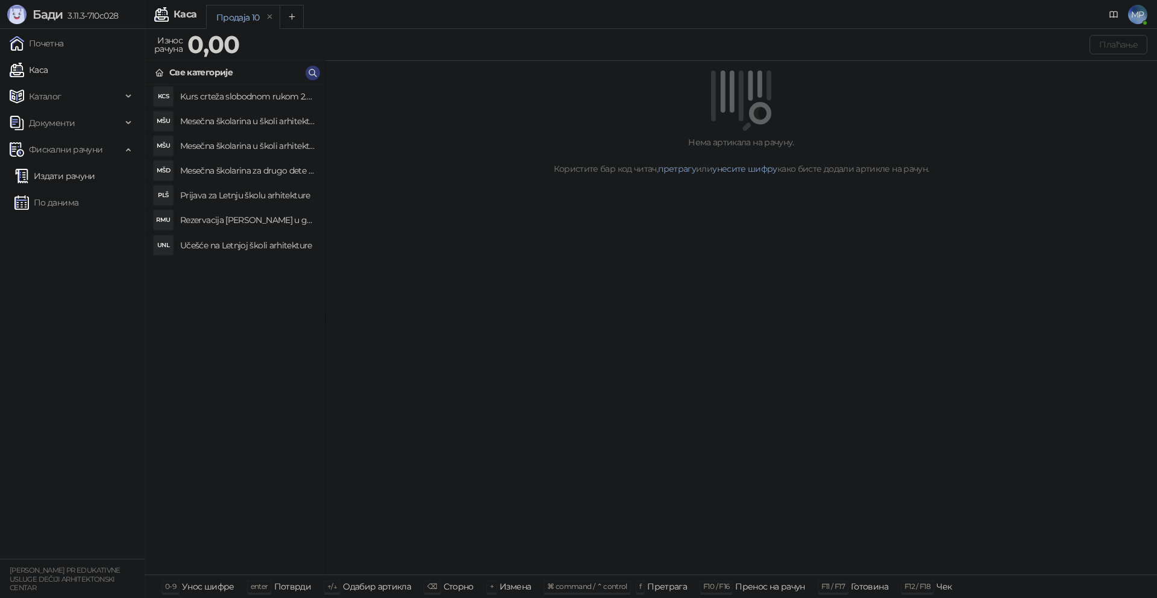
click at [64, 183] on link "Издати рачуни" at bounding box center [54, 176] width 81 height 24
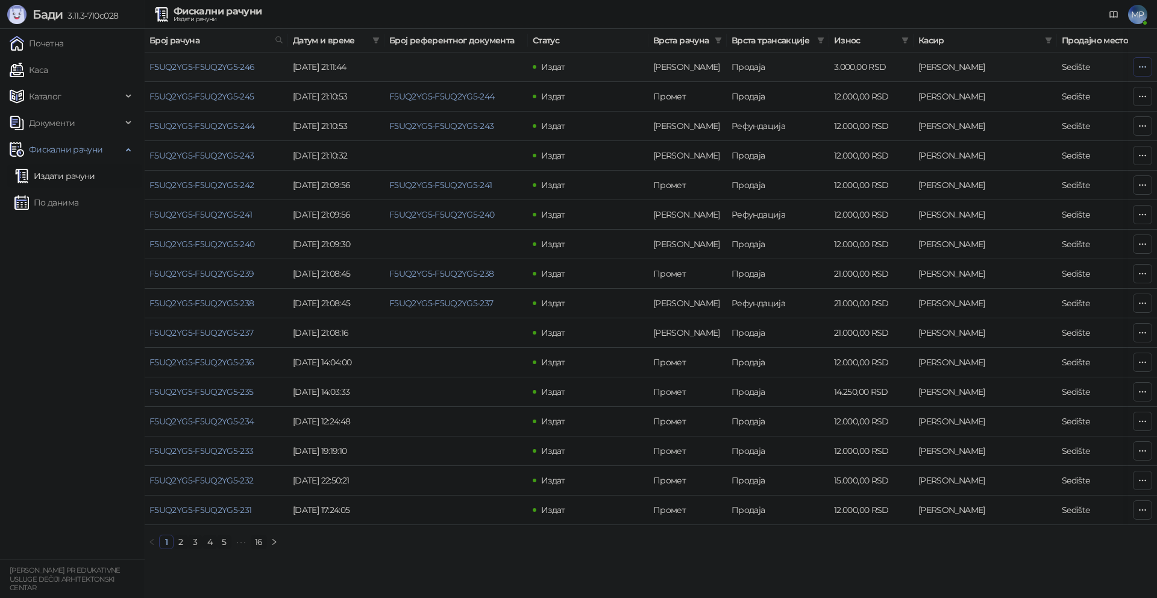
click at [1139, 65] on icon "button" at bounding box center [1143, 67] width 10 height 10
click at [1028, 169] on span "Затвори аванс" at bounding box center [1062, 167] width 160 height 13
type input "**********"
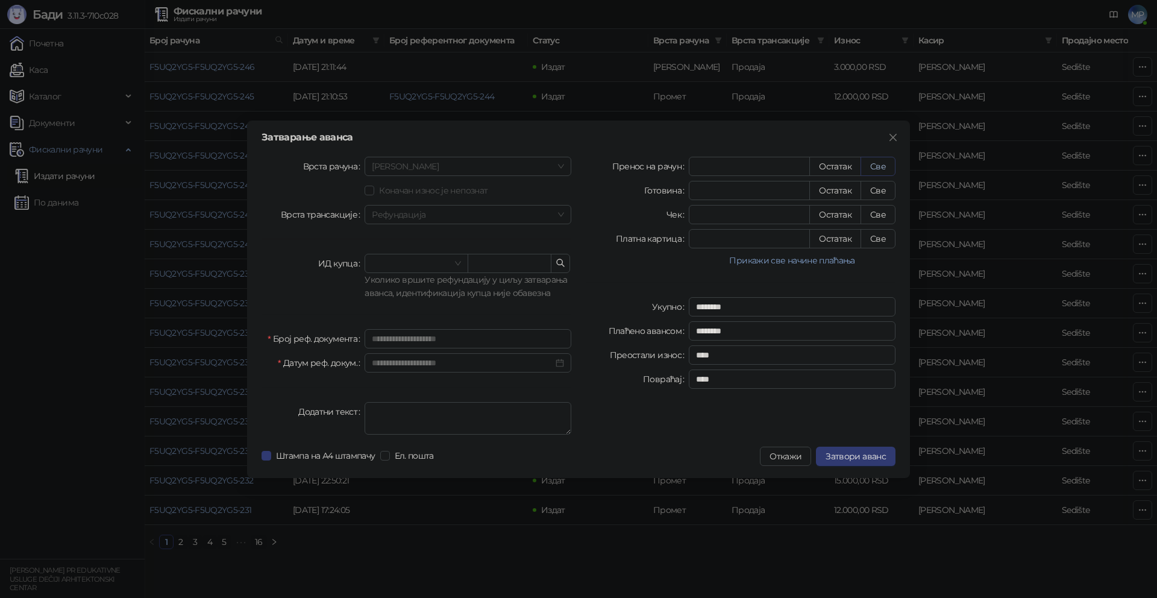
click at [877, 171] on button "Све" at bounding box center [877, 166] width 35 height 19
click at [854, 457] on span "Затвори аванс" at bounding box center [855, 456] width 60 height 11
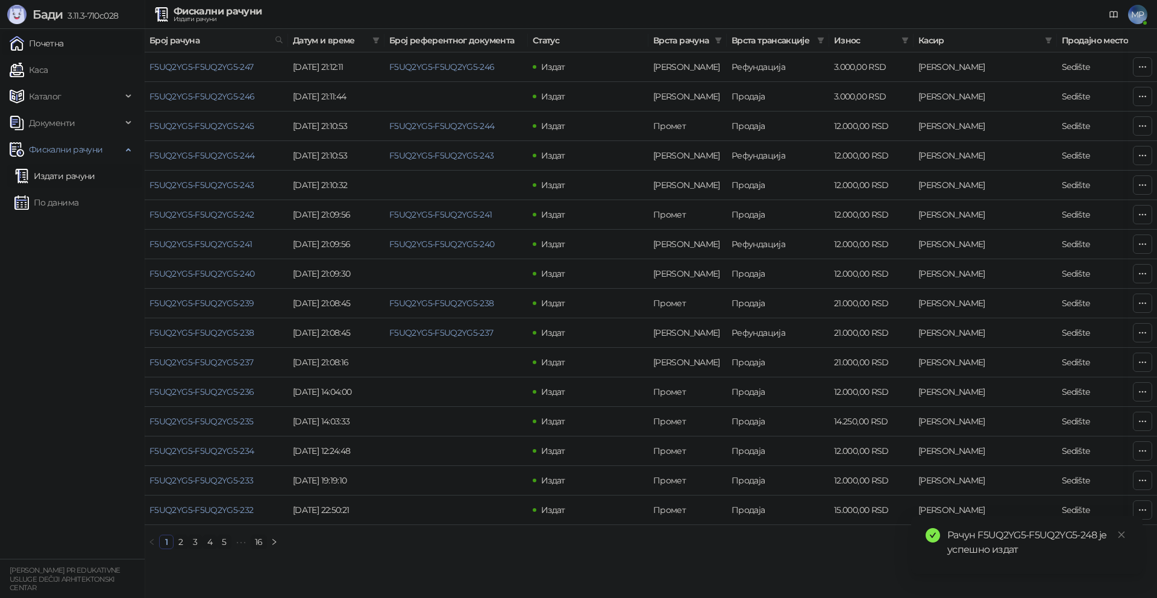
click at [36, 40] on link "Почетна" at bounding box center [37, 43] width 54 height 24
